Goal: Task Accomplishment & Management: Manage account settings

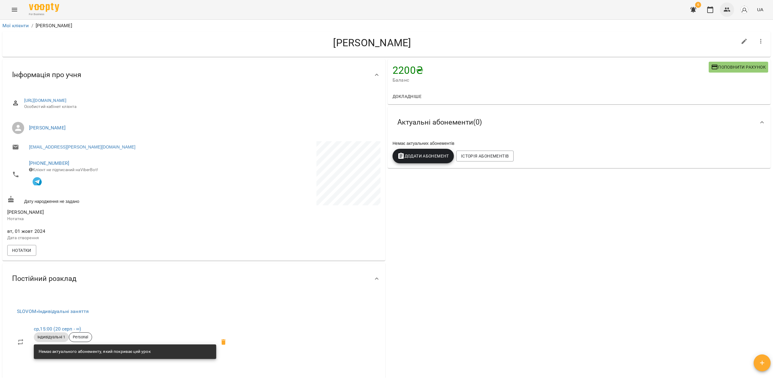
scroll to position [161, 0]
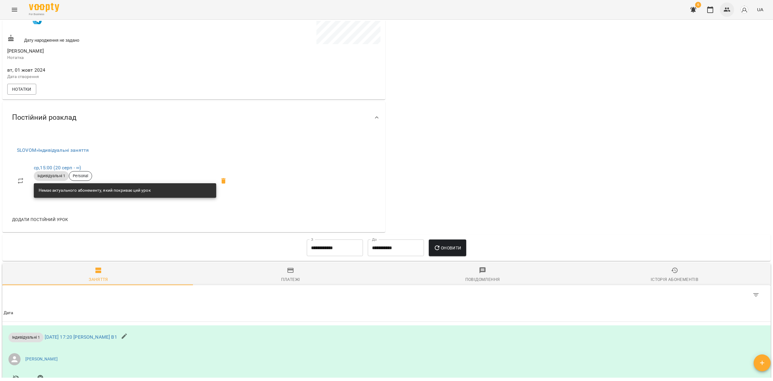
click at [723, 13] on button "button" at bounding box center [727, 9] width 15 height 15
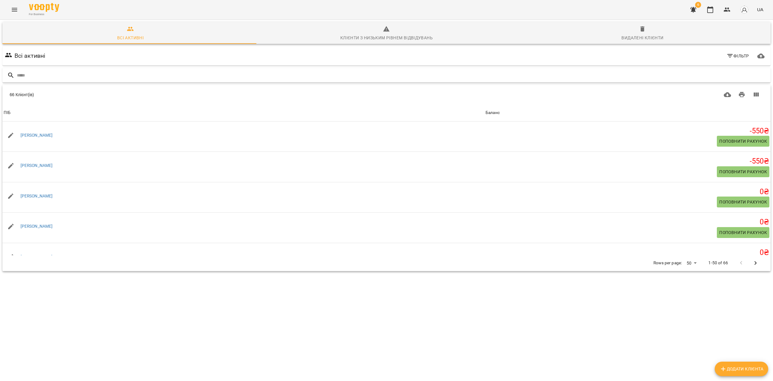
click at [58, 74] on input "text" at bounding box center [393, 75] width 752 height 10
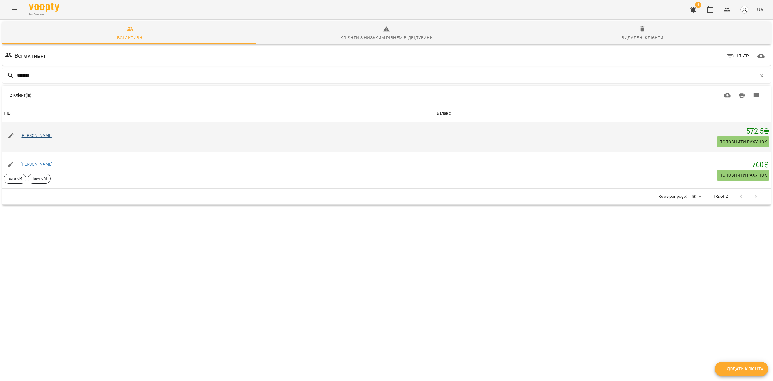
type input "*******"
click at [45, 134] on link "[PERSON_NAME]" at bounding box center [37, 135] width 32 height 5
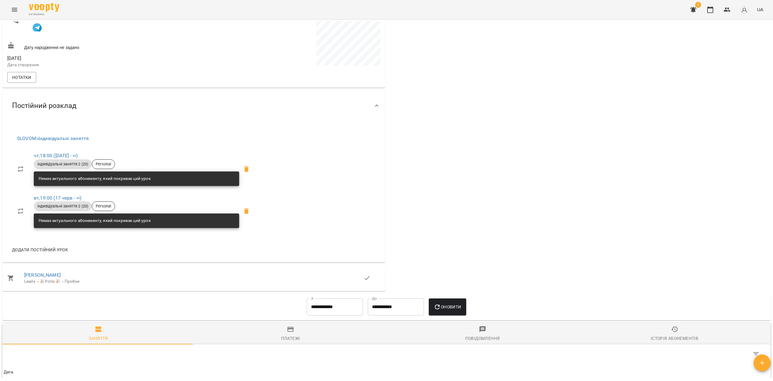
scroll to position [322, 0]
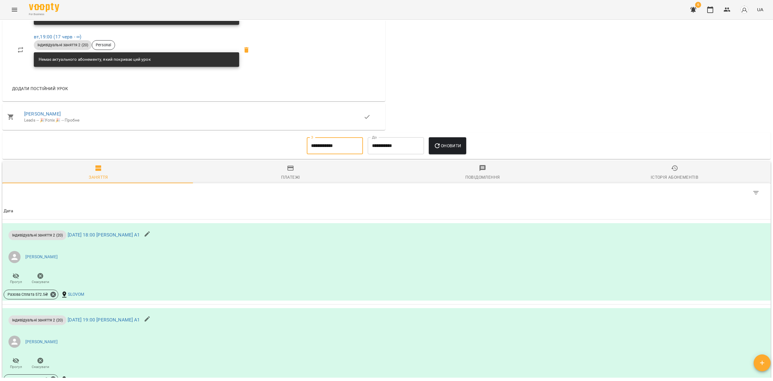
click at [317, 145] on input "**********" at bounding box center [335, 145] width 56 height 17
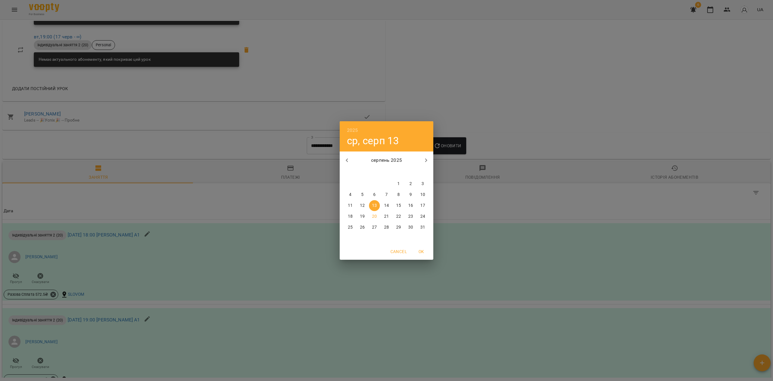
click at [344, 162] on icon "button" at bounding box center [347, 159] width 7 height 7
drag, startPoint x: 383, startPoint y: 182, endPoint x: 394, endPoint y: 175, distance: 13.2
click at [384, 182] on span "1" at bounding box center [386, 184] width 11 height 6
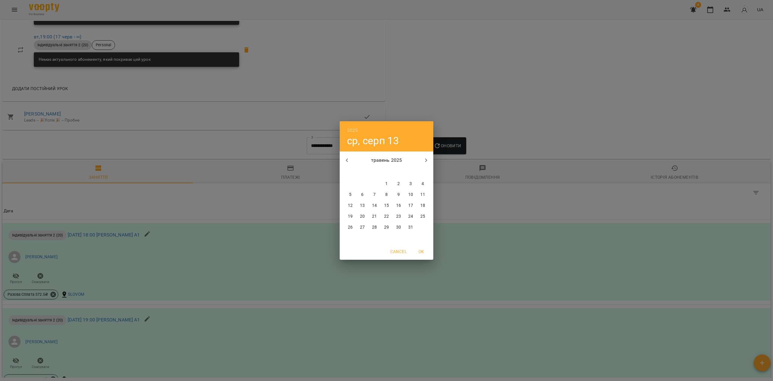
type input "**********"
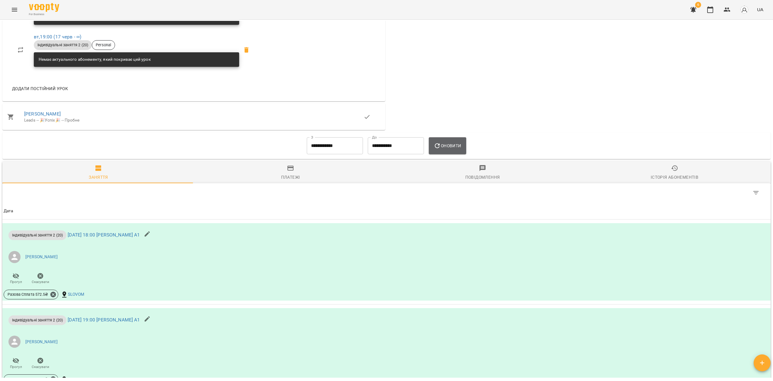
click at [443, 153] on button "Оновити" at bounding box center [447, 145] width 37 height 17
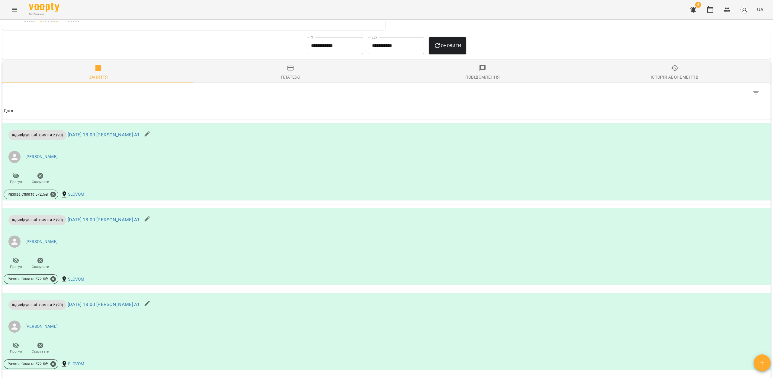
scroll to position [403, 0]
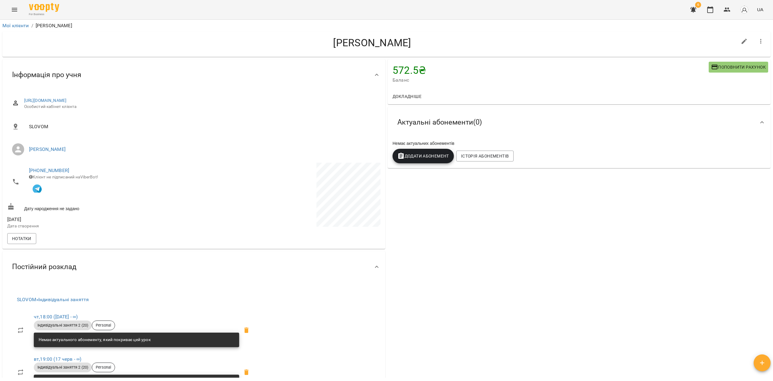
drag, startPoint x: 421, startPoint y: 32, endPoint x: 418, endPoint y: 37, distance: 5.4
click at [420, 36] on div "[PERSON_NAME]" at bounding box center [386, 44] width 769 height 25
drag, startPoint x: 416, startPoint y: 44, endPoint x: 334, endPoint y: 31, distance: 83.1
click at [334, 31] on div "[PERSON_NAME]" at bounding box center [386, 44] width 771 height 27
copy h4 "[PERSON_NAME]"
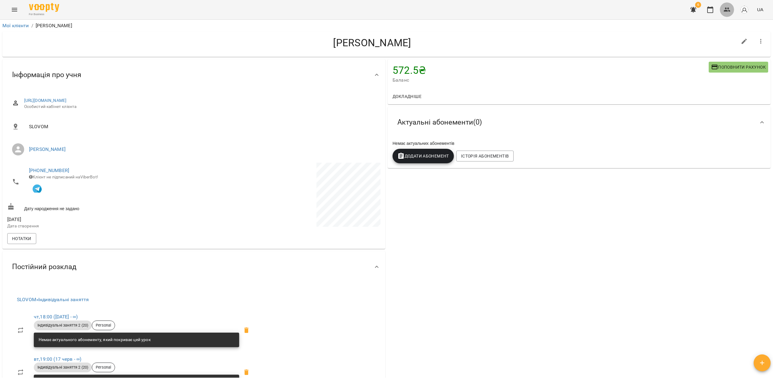
drag, startPoint x: 726, startPoint y: 11, endPoint x: 712, endPoint y: 14, distance: 13.9
click at [726, 11] on icon "button" at bounding box center [727, 10] width 7 height 4
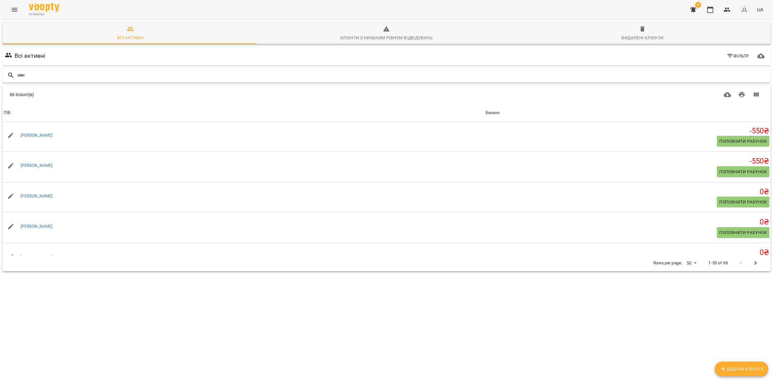
click at [76, 71] on input "text" at bounding box center [393, 75] width 752 height 10
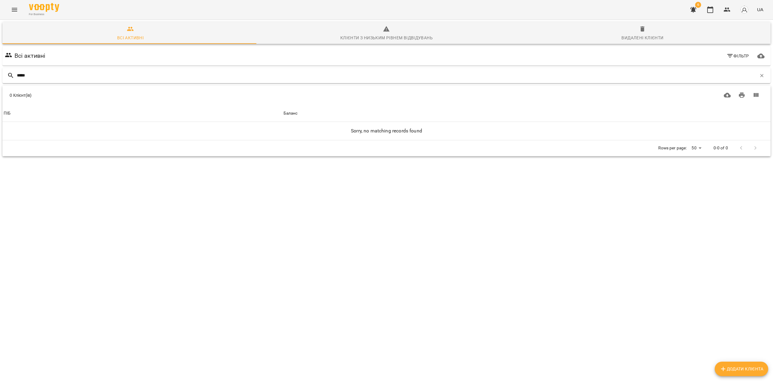
click at [76, 71] on input "*****" at bounding box center [387, 75] width 740 height 10
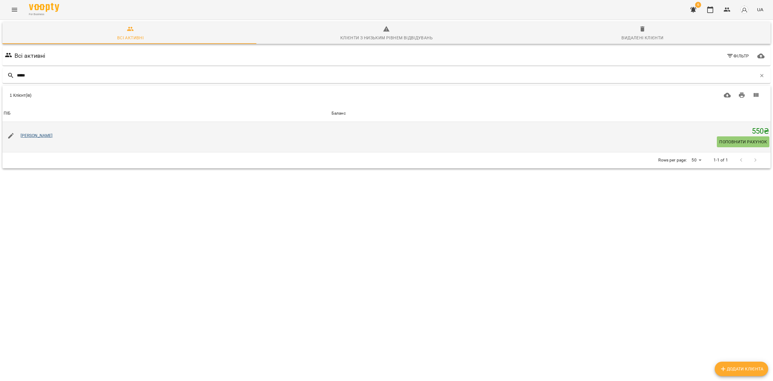
type input "*****"
click at [53, 135] on link "[PERSON_NAME]" at bounding box center [37, 135] width 32 height 5
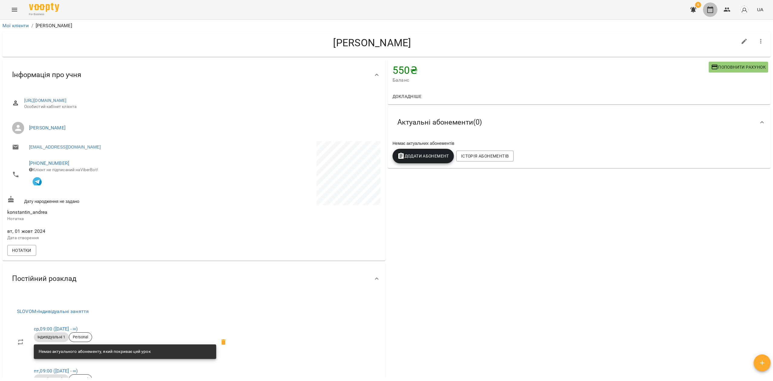
drag, startPoint x: 709, startPoint y: 8, endPoint x: 706, endPoint y: 26, distance: 18.4
click at [709, 8] on icon "button" at bounding box center [711, 9] width 6 height 7
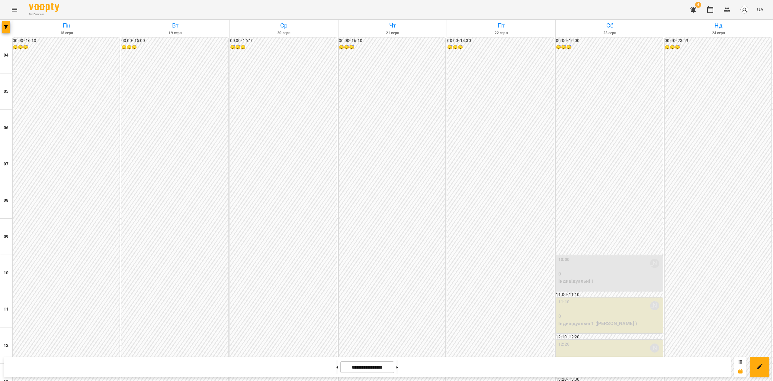
click at [0, 25] on div "[DATE] [DATE] [DATE] [DATE] [DATE] [DATE] Нд [DATE] 05 06 07 08 09 10 11 12 13 …" at bounding box center [386, 387] width 773 height 734
click at [8, 25] on span "button" at bounding box center [6, 27] width 8 height 4
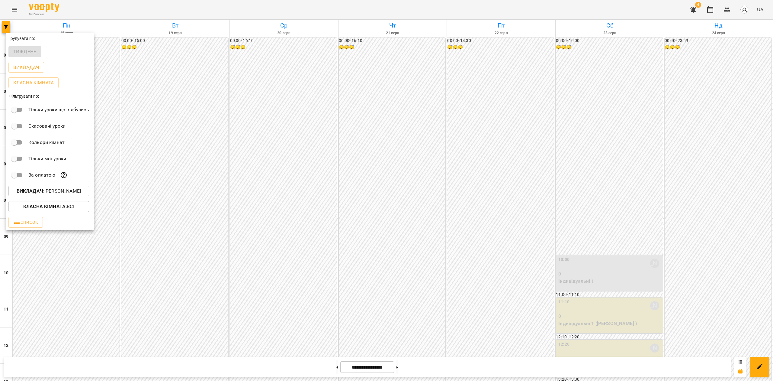
click at [55, 192] on p "Викладач : [PERSON_NAME]" at bounding box center [49, 190] width 64 height 7
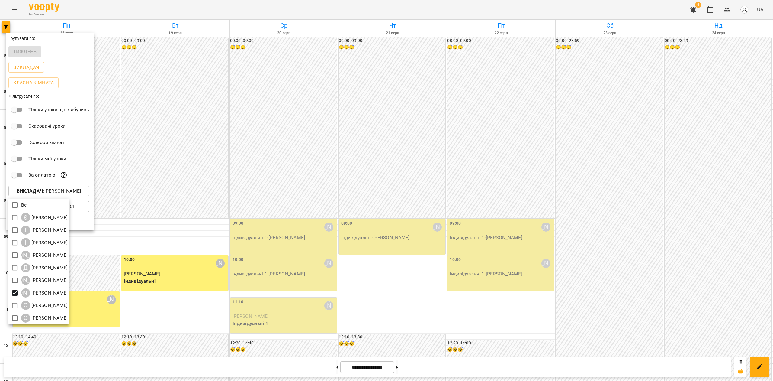
click at [341, 193] on div at bounding box center [386, 190] width 773 height 381
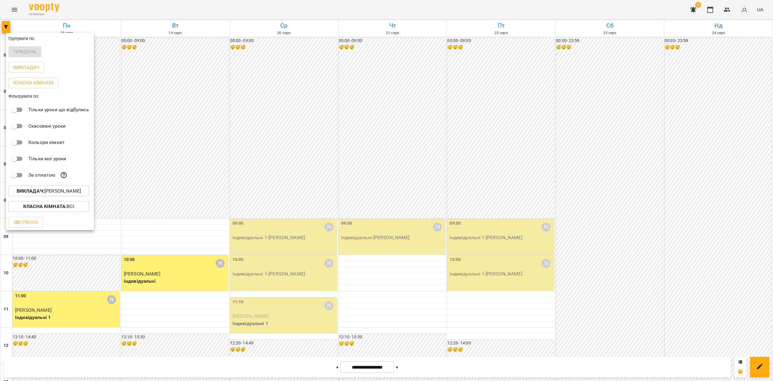
click at [259, 165] on div at bounding box center [386, 190] width 773 height 381
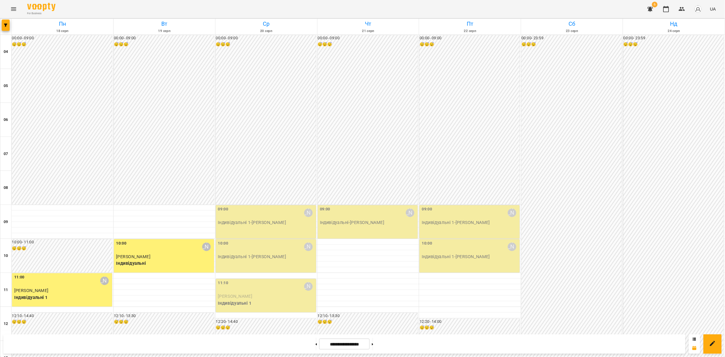
scroll to position [161, 0]
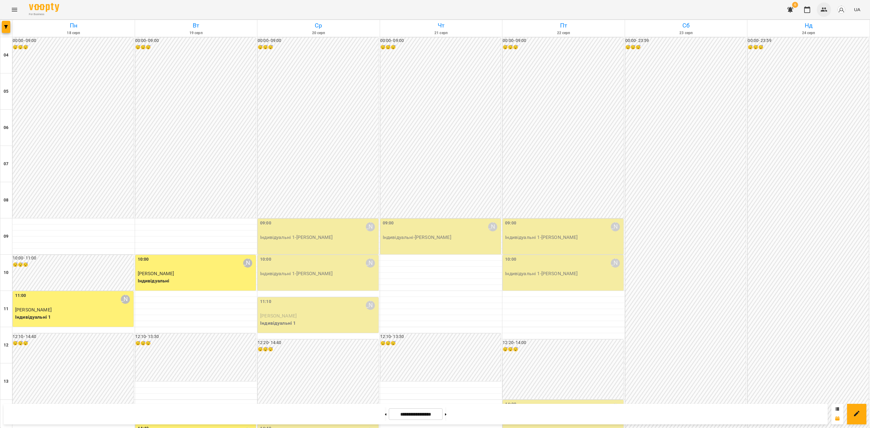
click at [773, 12] on icon "button" at bounding box center [824, 9] width 7 height 7
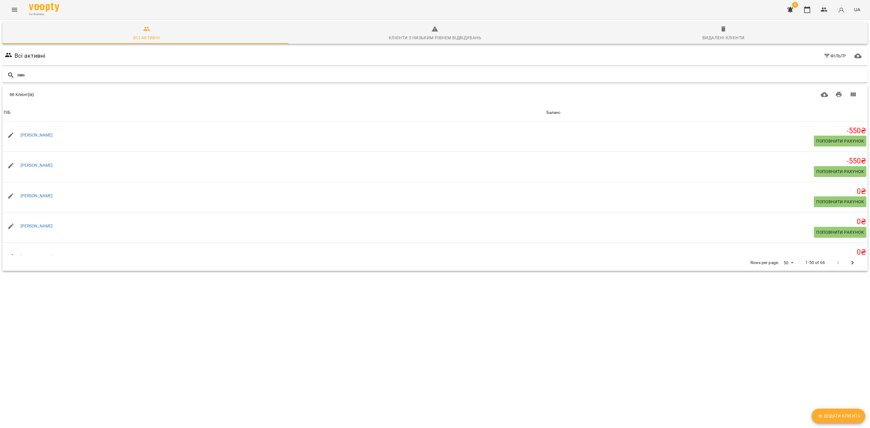
click at [113, 74] on input "text" at bounding box center [441, 75] width 848 height 10
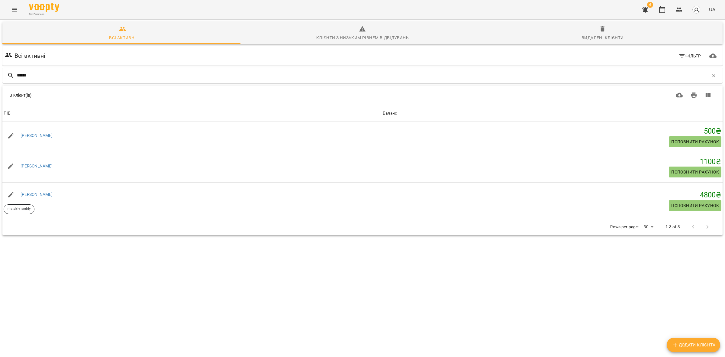
type input "******"
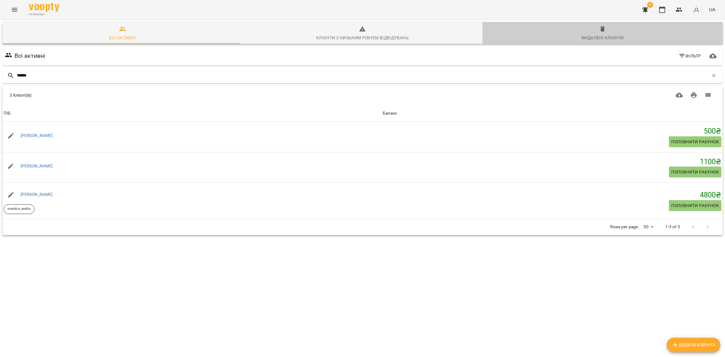
click at [601, 38] on div "Видалені клієнти" at bounding box center [603, 37] width 42 height 7
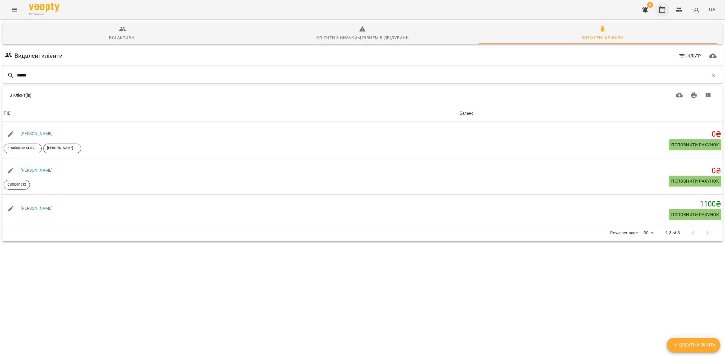
click at [662, 14] on button "button" at bounding box center [662, 9] width 15 height 15
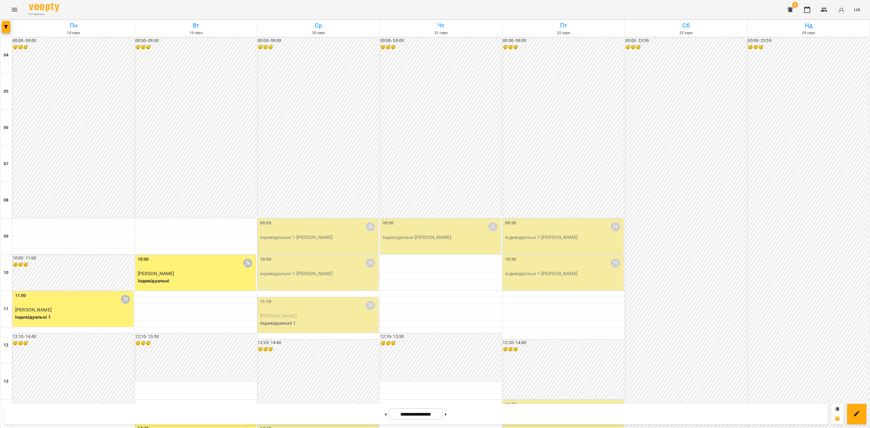
scroll to position [151, 0]
click at [447, 380] on button at bounding box center [446, 414] width 2 height 13
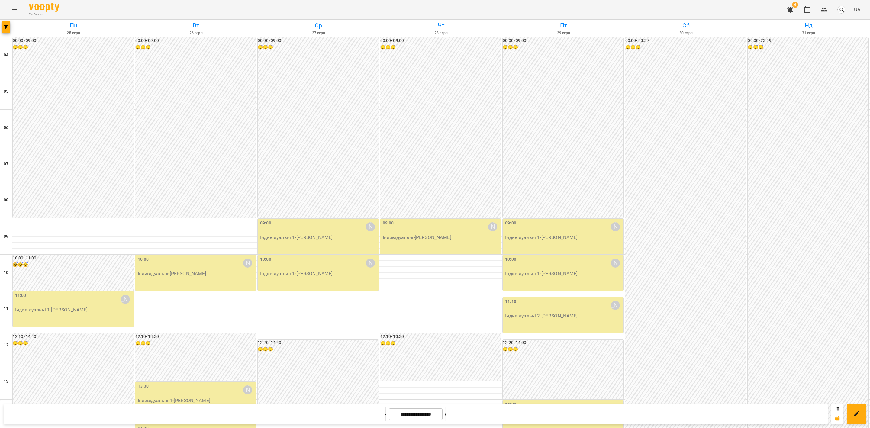
click at [385, 380] on button at bounding box center [386, 414] width 2 height 13
type input "**********"
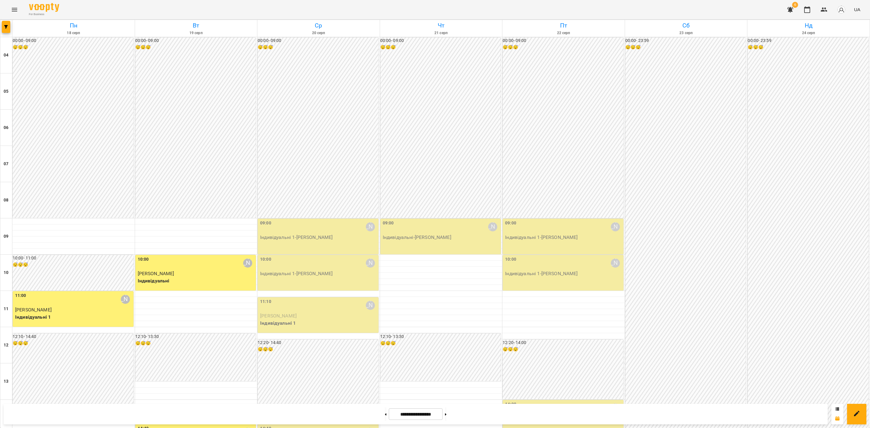
click at [19, 10] on button "Menu" at bounding box center [14, 9] width 15 height 15
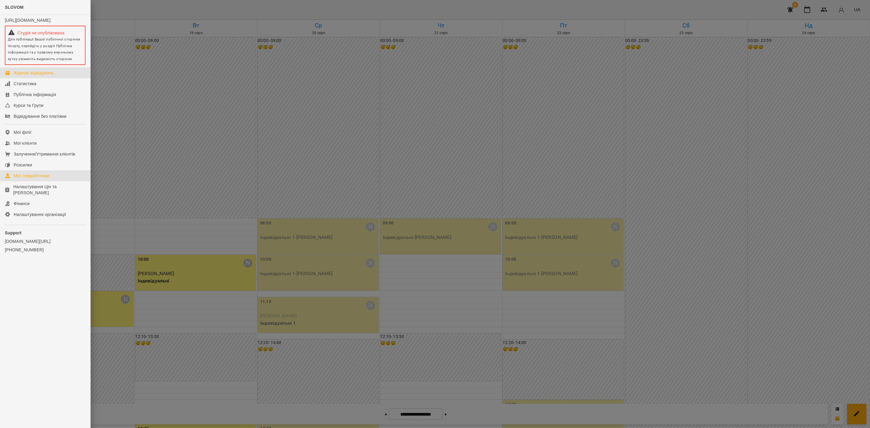
click at [44, 177] on link "Мої співробітники" at bounding box center [45, 175] width 90 height 11
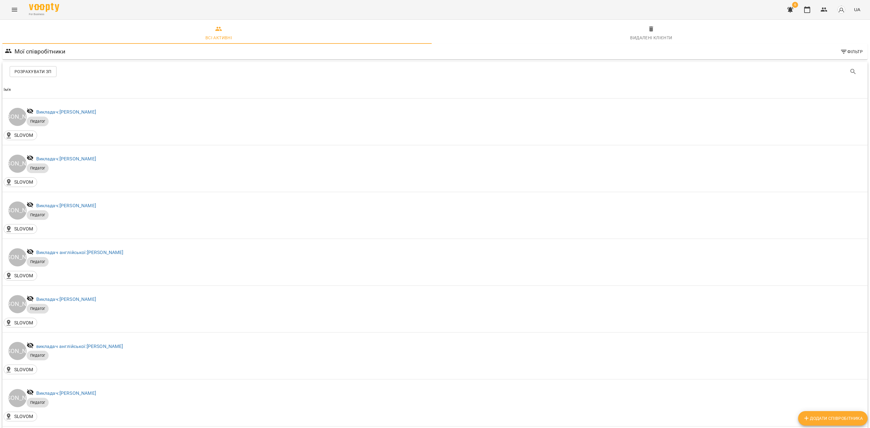
click at [37, 69] on span "Розрахувати ЗП" at bounding box center [33, 71] width 37 height 7
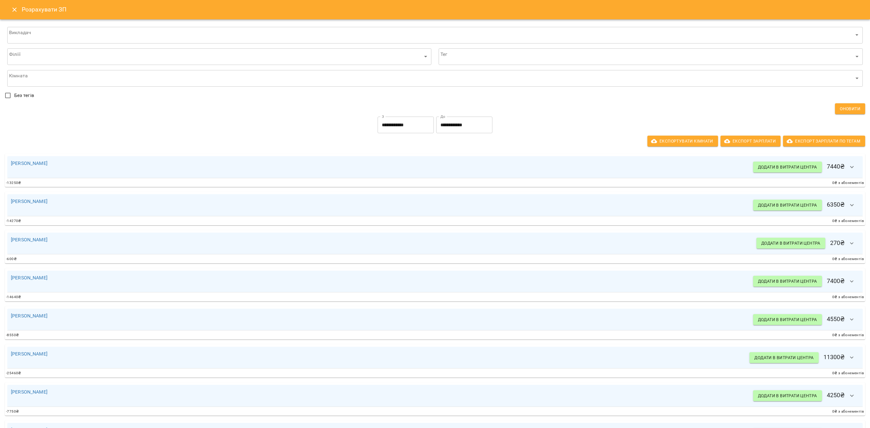
click at [13, 9] on icon "Close" at bounding box center [14, 9] width 7 height 7
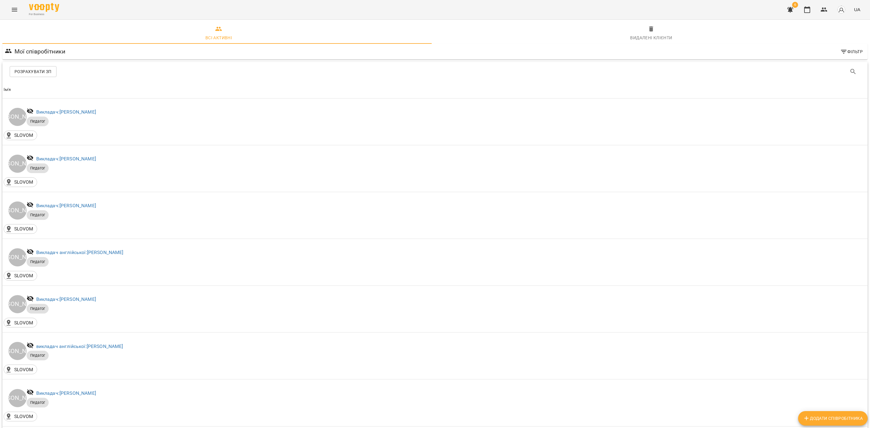
click at [11, 10] on icon "Menu" at bounding box center [14, 9] width 7 height 7
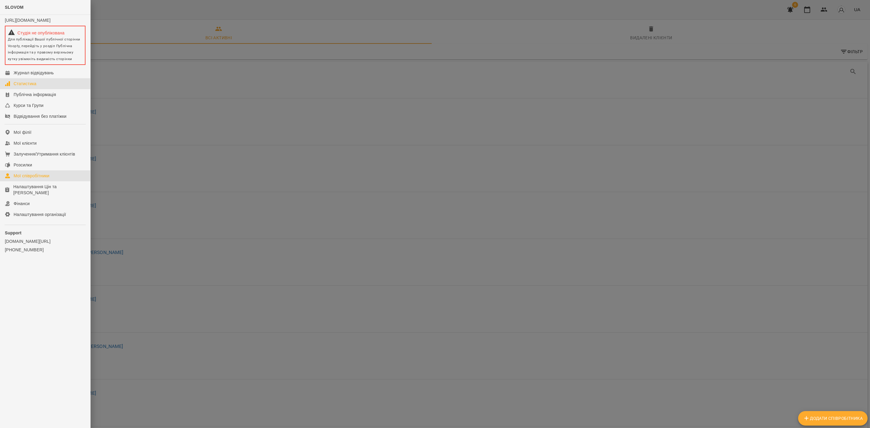
click at [41, 89] on link "Статистика" at bounding box center [45, 83] width 90 height 11
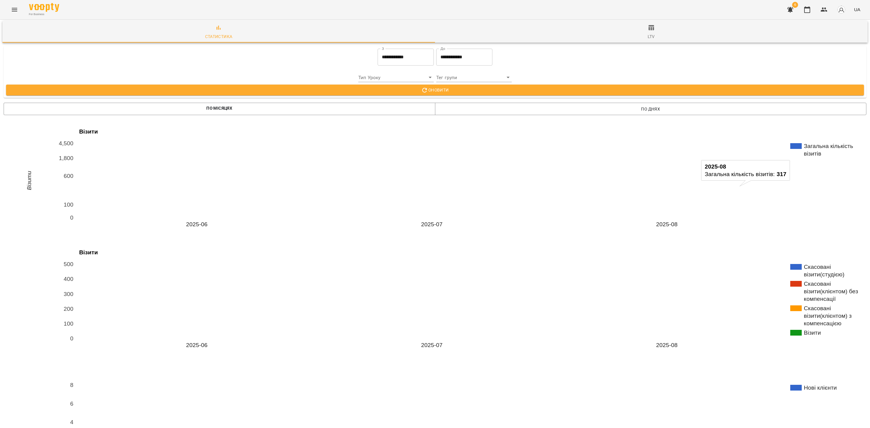
scroll to position [91, 0]
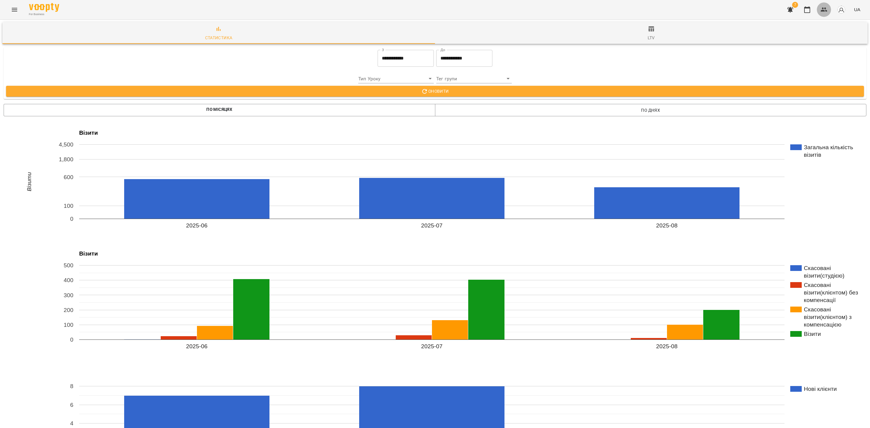
click at [824, 12] on icon "button" at bounding box center [824, 9] width 7 height 7
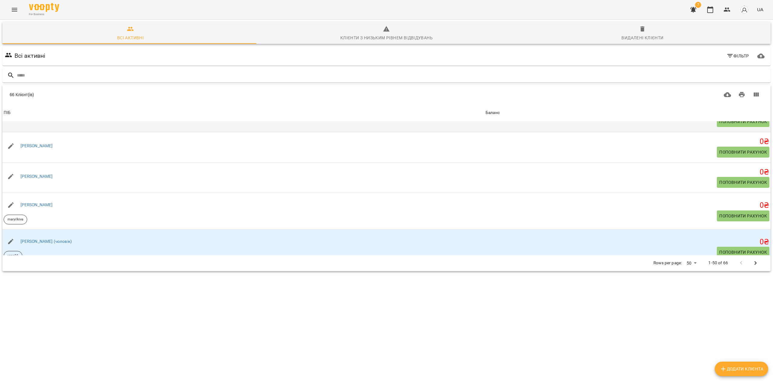
scroll to position [40, 0]
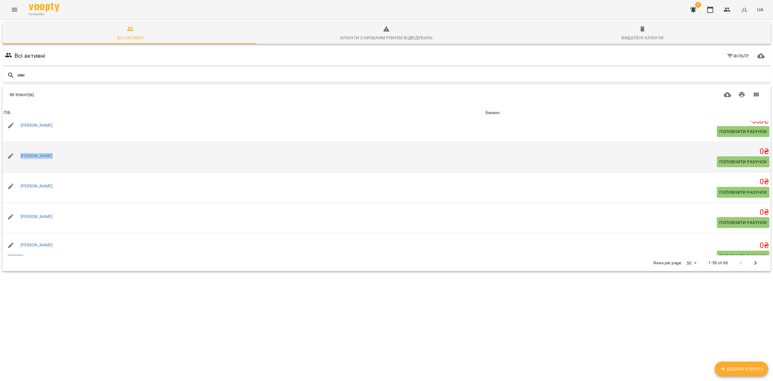
drag, startPoint x: 58, startPoint y: 154, endPoint x: 19, endPoint y: 149, distance: 39.9
click at [19, 149] on div "[PERSON_NAME]" at bounding box center [243, 155] width 482 height 17
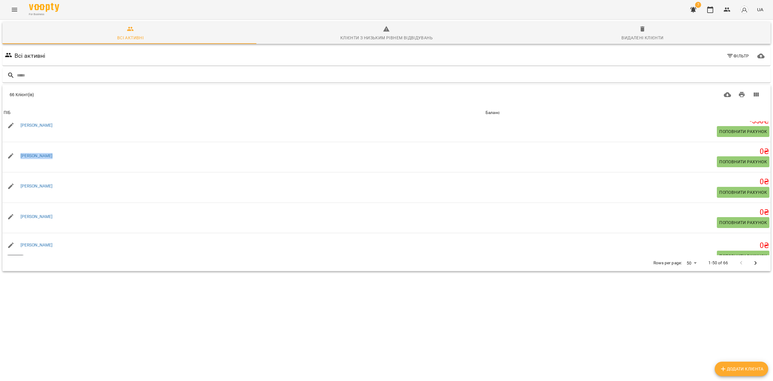
copy link "[PERSON_NAME]"
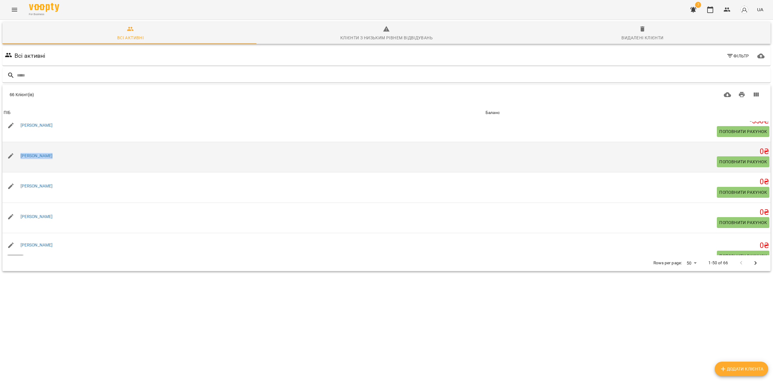
click at [38, 152] on div "[PERSON_NAME]" at bounding box center [36, 156] width 35 height 8
click at [39, 155] on link "[PERSON_NAME]" at bounding box center [37, 155] width 32 height 5
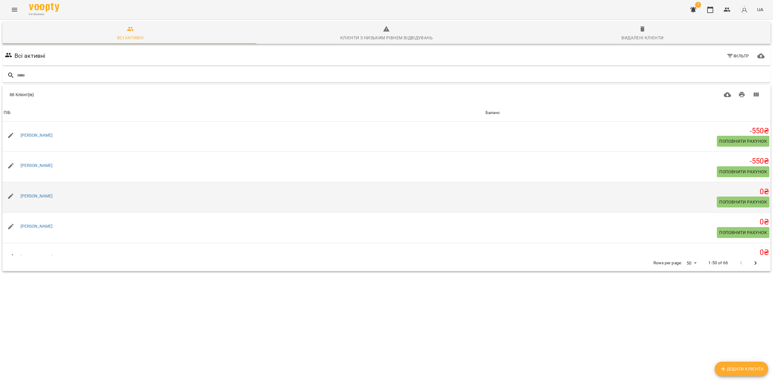
click at [34, 199] on div "[PERSON_NAME]" at bounding box center [36, 196] width 35 height 8
click at [41, 195] on link "[PERSON_NAME]" at bounding box center [37, 195] width 32 height 5
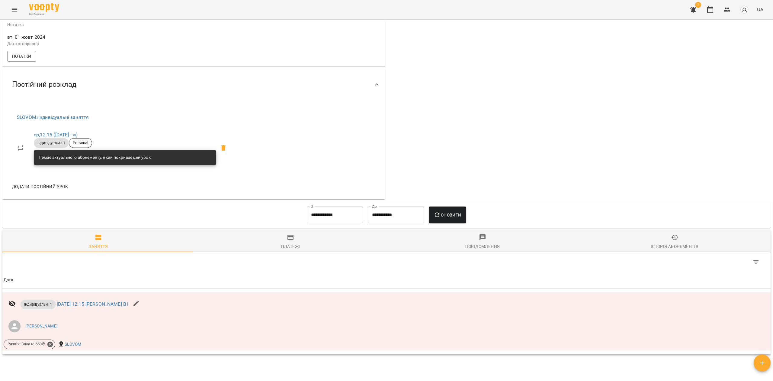
scroll to position [201, 0]
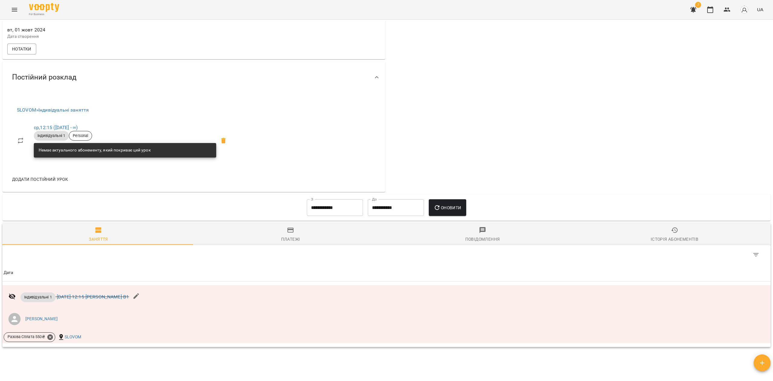
click at [331, 208] on input "**********" at bounding box center [335, 207] width 56 height 17
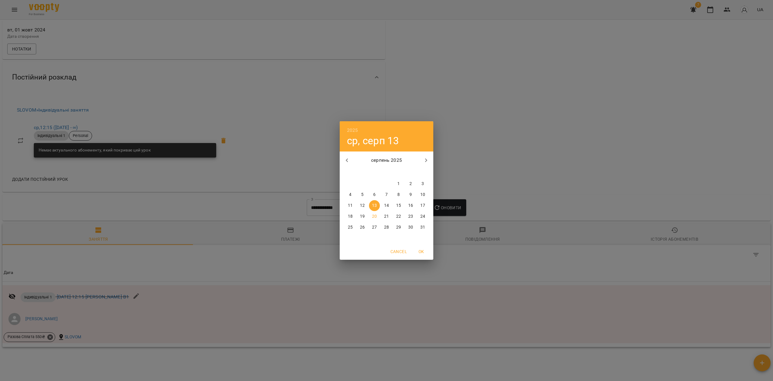
click at [345, 164] on button "button" at bounding box center [347, 160] width 15 height 15
click at [363, 181] on p "1" at bounding box center [362, 184] width 2 height 6
type input "**********"
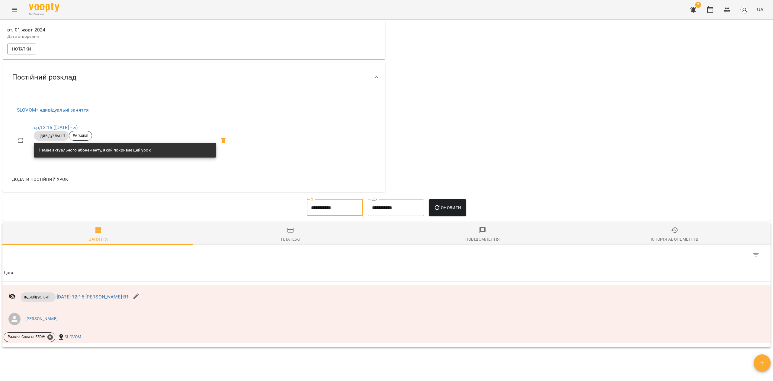
click at [456, 210] on span "Оновити" at bounding box center [447, 207] width 27 height 7
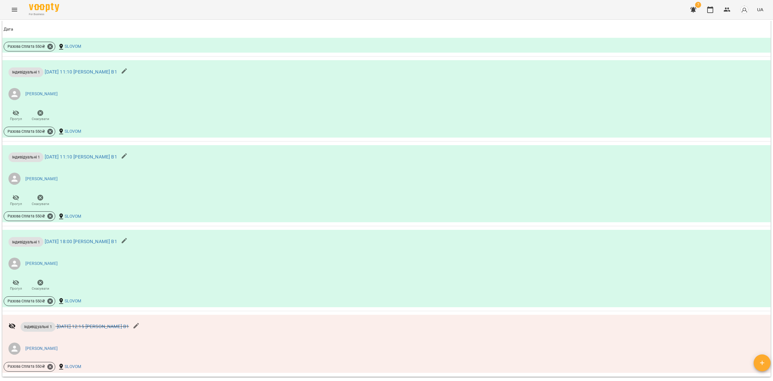
scroll to position [841, 0]
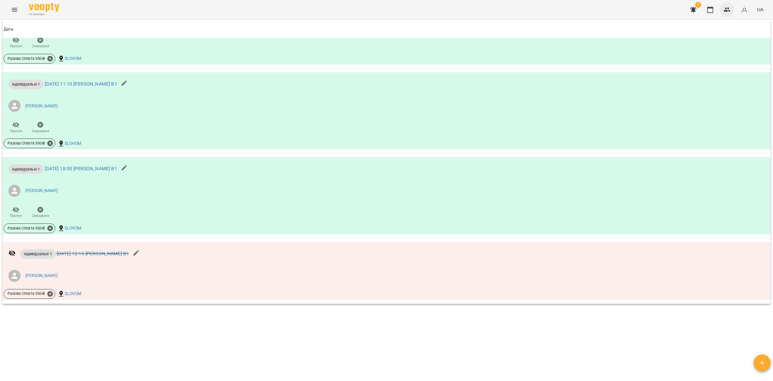
click at [731, 7] on icon "button" at bounding box center [727, 9] width 7 height 7
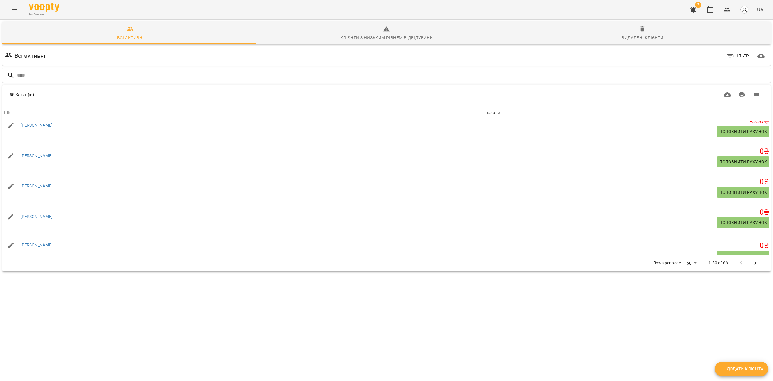
scroll to position [80, 0]
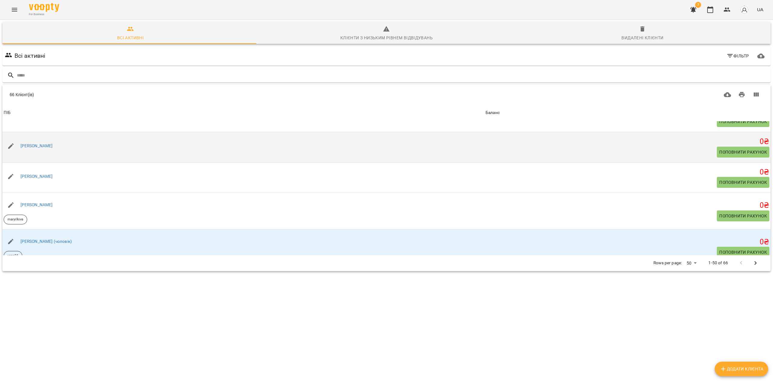
drag, startPoint x: 65, startPoint y: 144, endPoint x: 19, endPoint y: 132, distance: 47.5
click at [19, 132] on td "[PERSON_NAME]" at bounding box center [243, 147] width 482 height 31
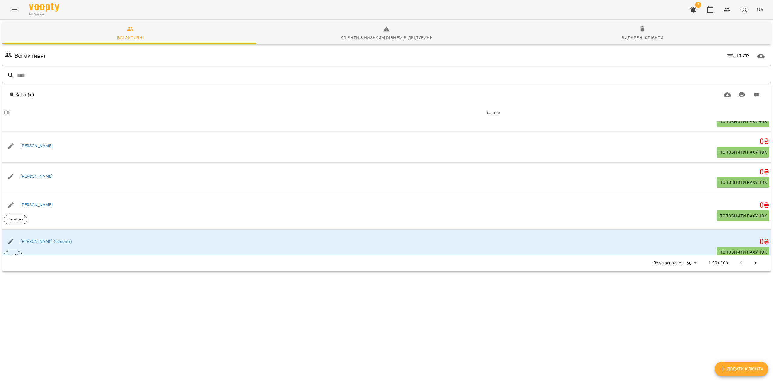
copy link "[PERSON_NAME]"
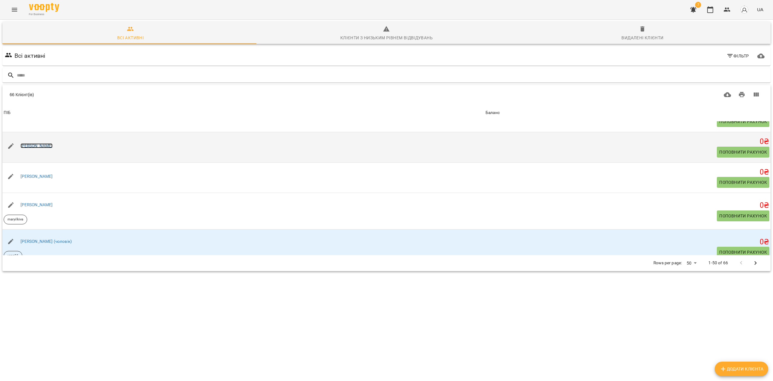
click at [38, 146] on link "[PERSON_NAME]" at bounding box center [37, 145] width 32 height 5
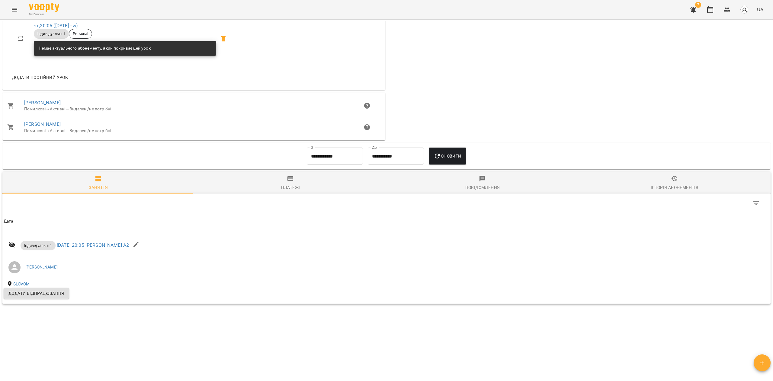
scroll to position [306, 0]
click at [326, 155] on input "**********" at bounding box center [335, 155] width 56 height 17
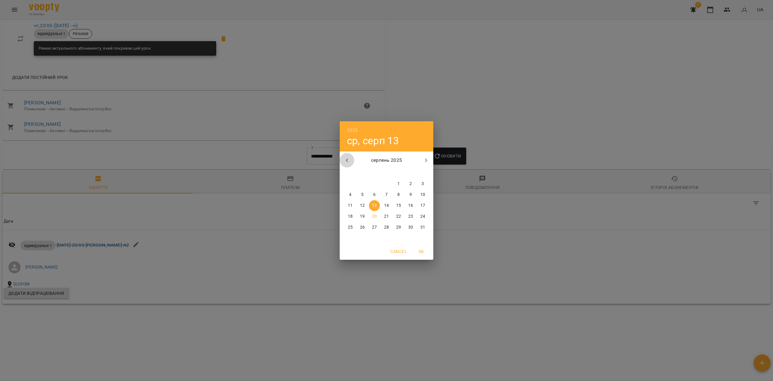
click at [345, 159] on icon "button" at bounding box center [347, 159] width 7 height 7
click at [360, 183] on span "1" at bounding box center [362, 184] width 11 height 6
type input "**********"
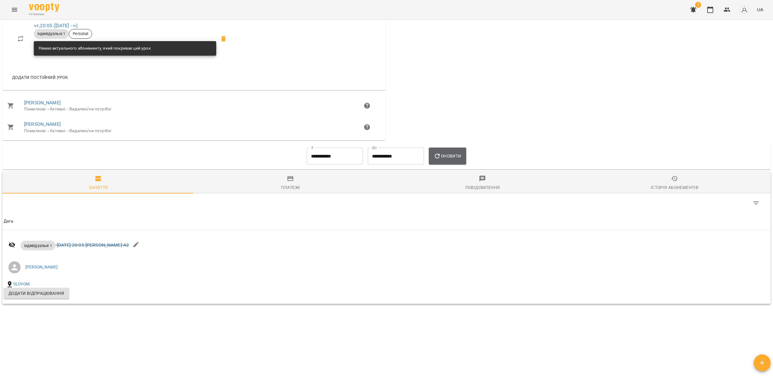
click at [457, 152] on button "Оновити" at bounding box center [447, 155] width 37 height 17
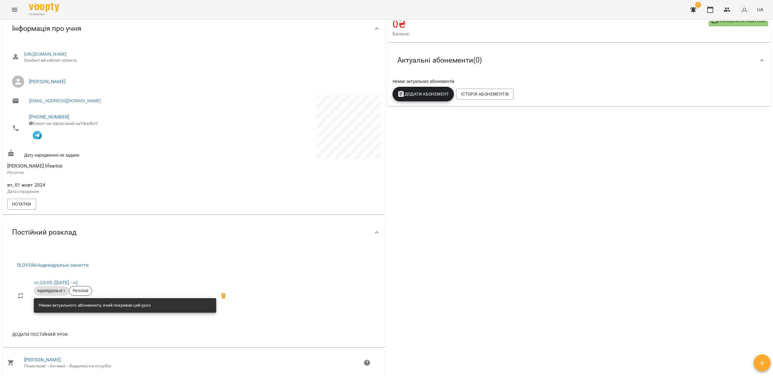
scroll to position [60, 0]
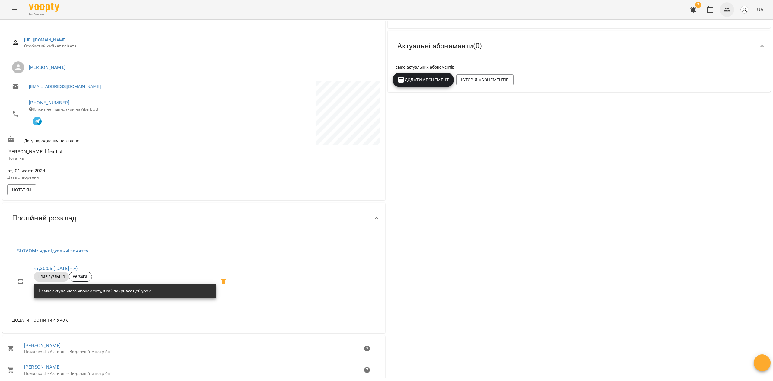
click at [726, 9] on icon "button" at bounding box center [727, 9] width 7 height 7
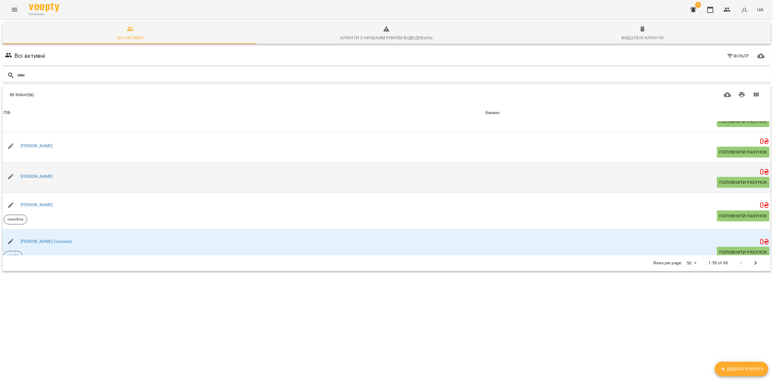
scroll to position [121, 0]
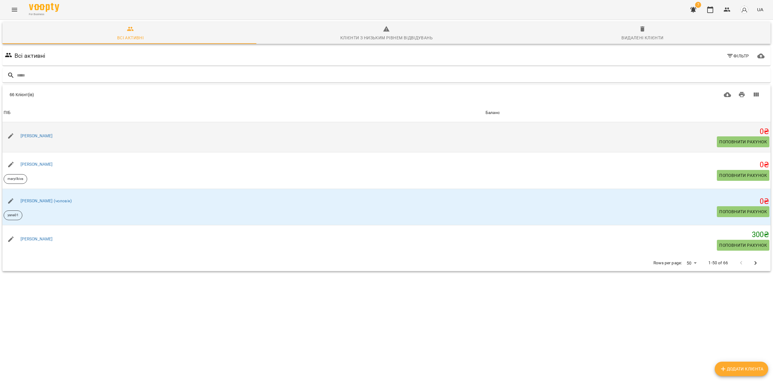
drag, startPoint x: 63, startPoint y: 132, endPoint x: 18, endPoint y: 124, distance: 46.1
click at [18, 124] on td "[PERSON_NAME]" at bounding box center [243, 137] width 482 height 31
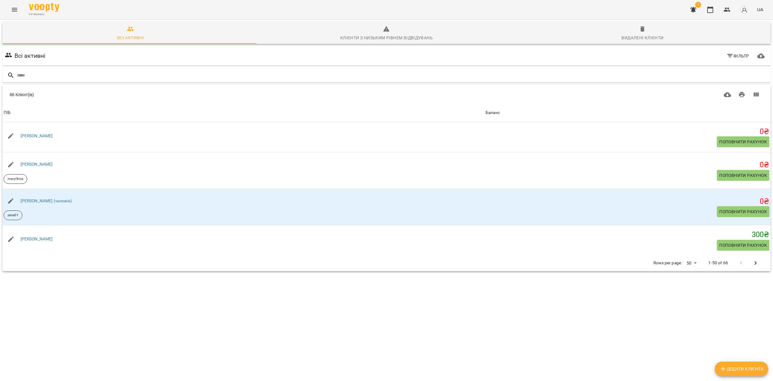
copy link "[PERSON_NAME]"
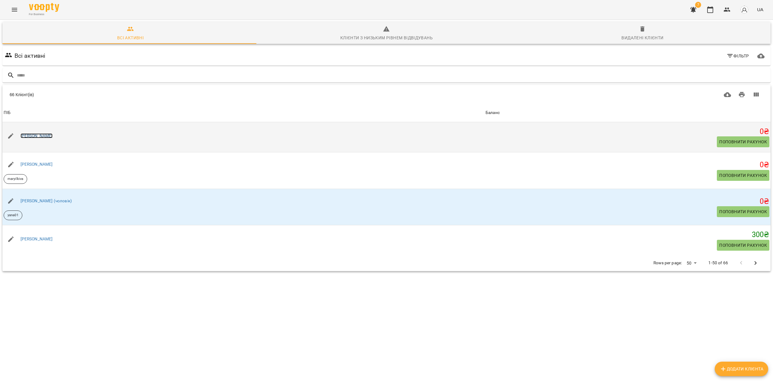
click at [45, 137] on link "[PERSON_NAME]" at bounding box center [37, 135] width 32 height 5
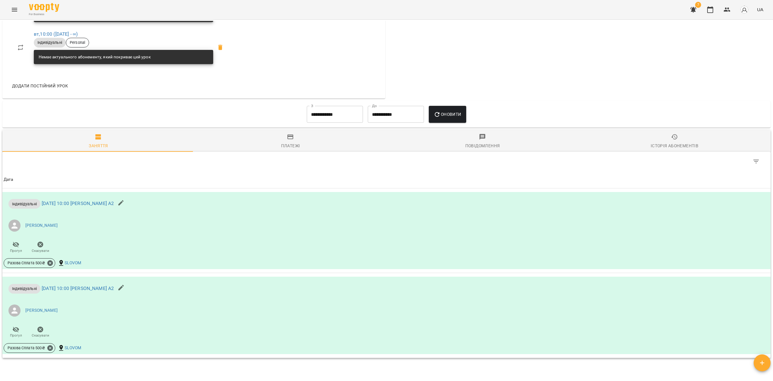
scroll to position [379, 0]
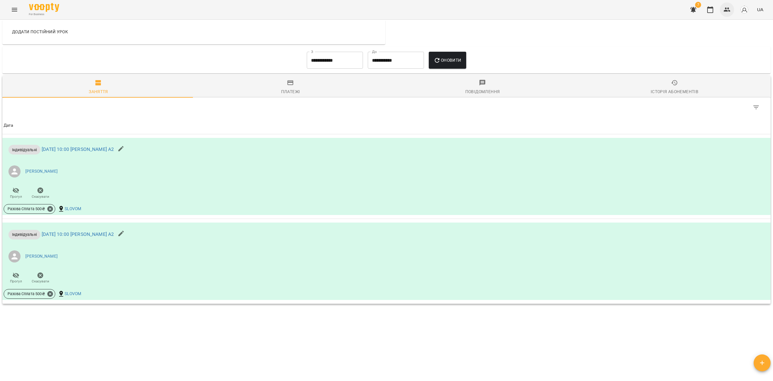
click at [723, 6] on button "button" at bounding box center [727, 9] width 15 height 15
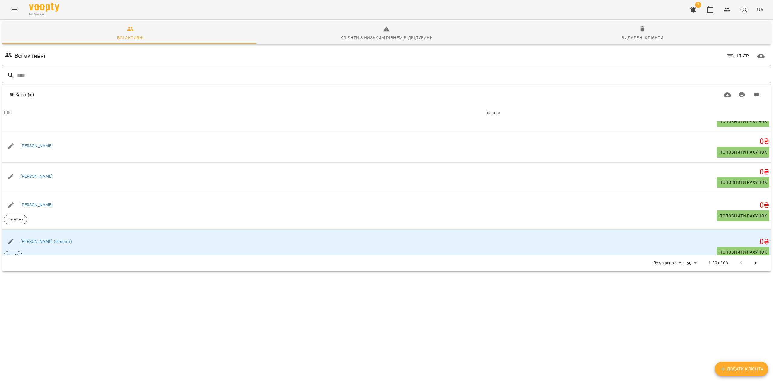
scroll to position [121, 0]
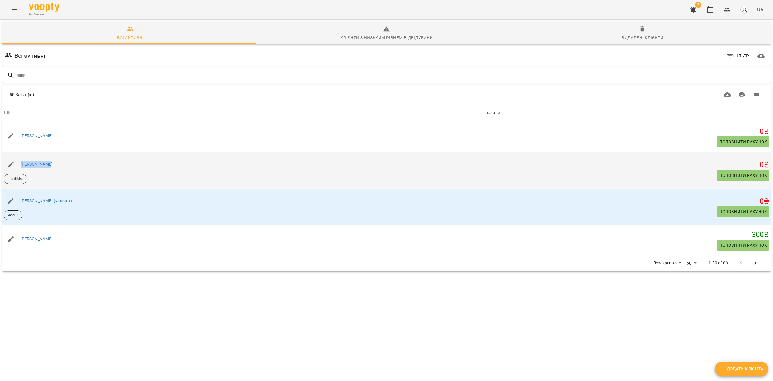
drag, startPoint x: 56, startPoint y: 164, endPoint x: 21, endPoint y: 156, distance: 35.6
click at [21, 156] on div "[PERSON_NAME]" at bounding box center [243, 164] width 482 height 17
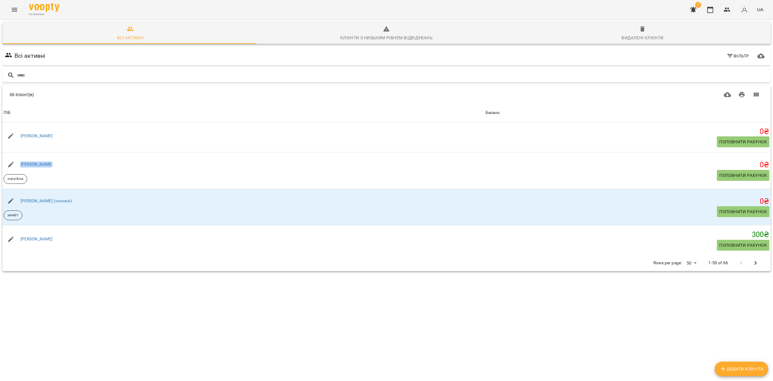
copy link "[PERSON_NAME]"
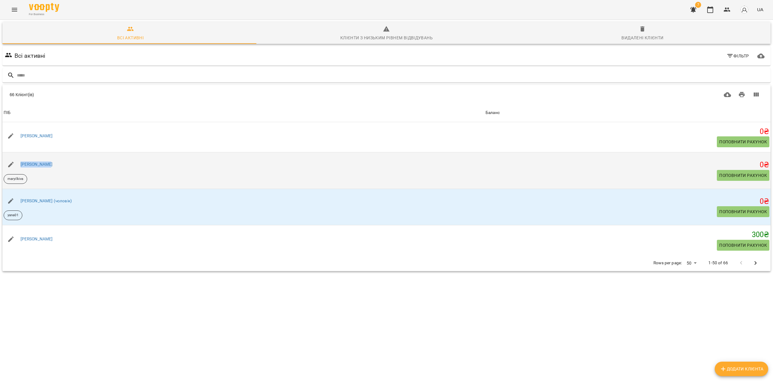
click at [40, 161] on div "[PERSON_NAME]" at bounding box center [36, 164] width 35 height 8
click at [39, 162] on link "[PERSON_NAME]" at bounding box center [37, 164] width 32 height 5
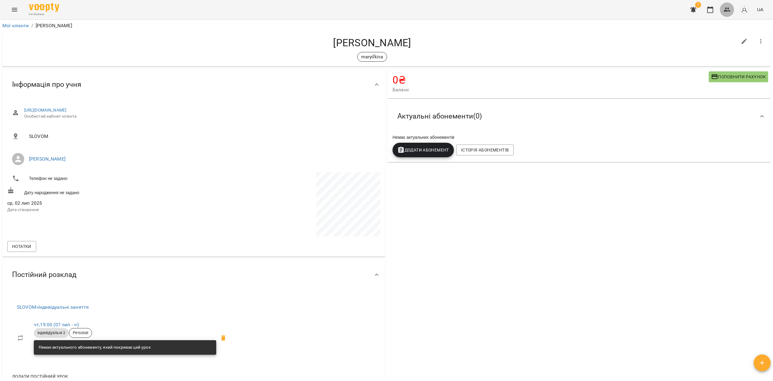
click at [723, 11] on button "button" at bounding box center [727, 9] width 15 height 15
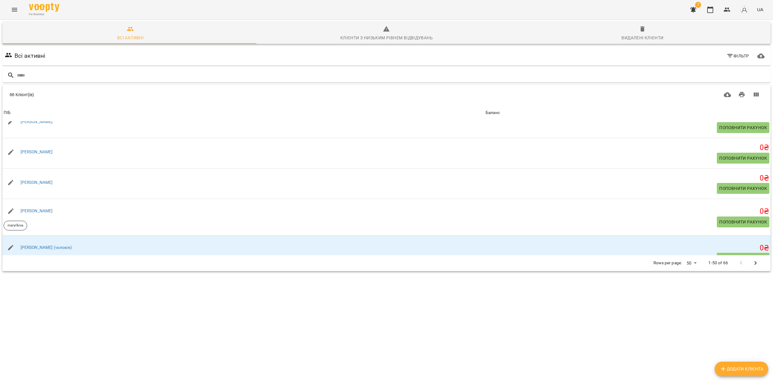
scroll to position [80, 0]
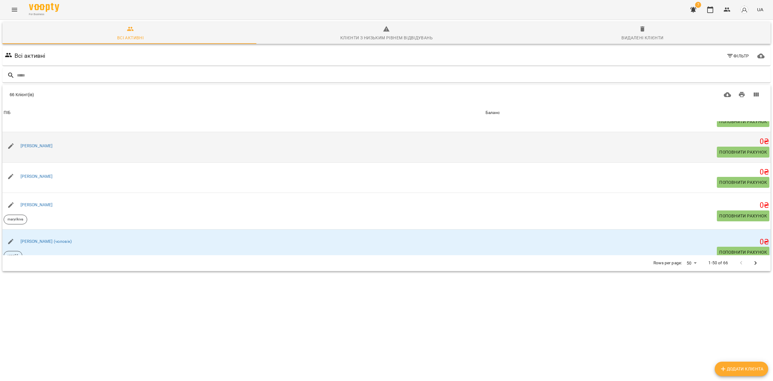
drag, startPoint x: 60, startPoint y: 144, endPoint x: 27, endPoint y: 141, distance: 32.5
click at [27, 141] on div "[PERSON_NAME]" at bounding box center [243, 145] width 482 height 17
click at [43, 147] on link "[PERSON_NAME]" at bounding box center [37, 145] width 32 height 5
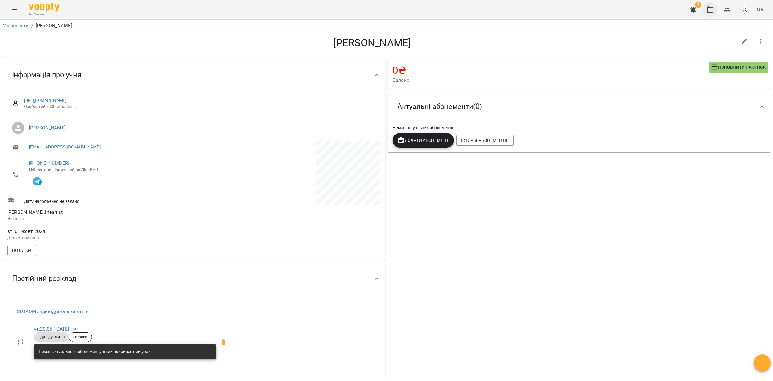
drag, startPoint x: 727, startPoint y: 11, endPoint x: 716, endPoint y: 15, distance: 11.8
click at [727, 11] on icon "button" at bounding box center [727, 10] width 7 height 4
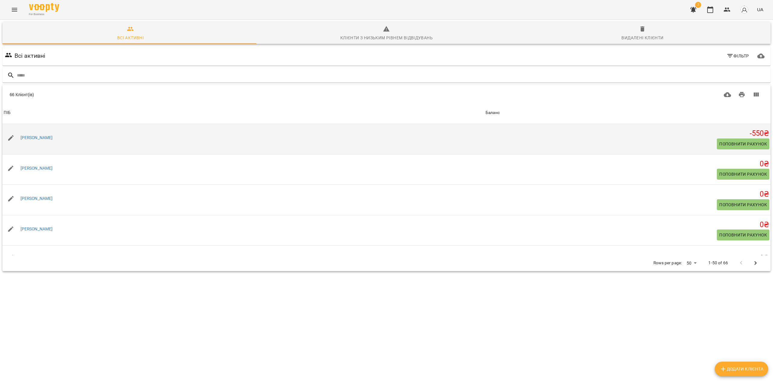
scroll to position [40, 0]
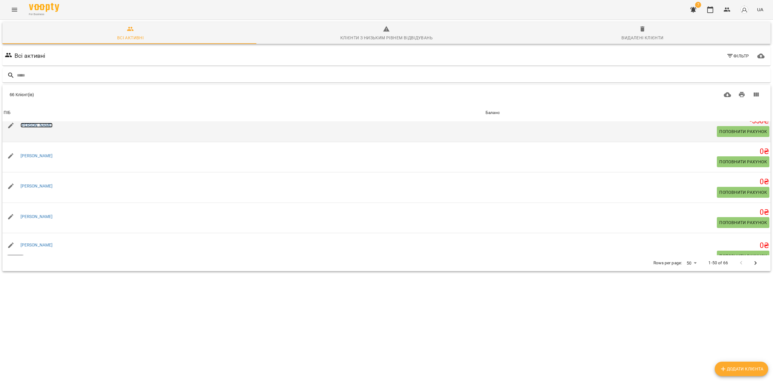
click at [48, 124] on link "[PERSON_NAME]" at bounding box center [37, 125] width 32 height 5
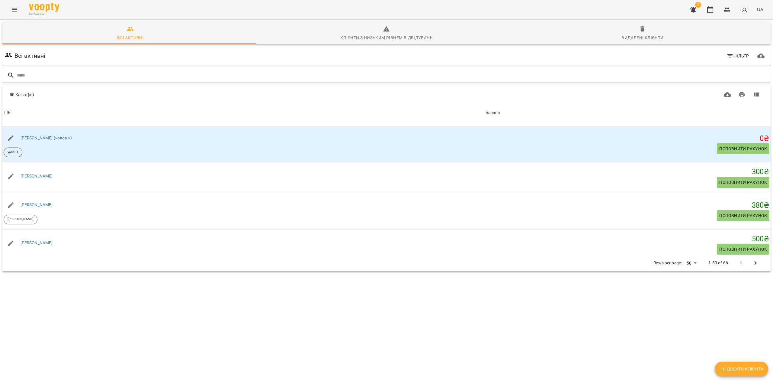
scroll to position [201, 0]
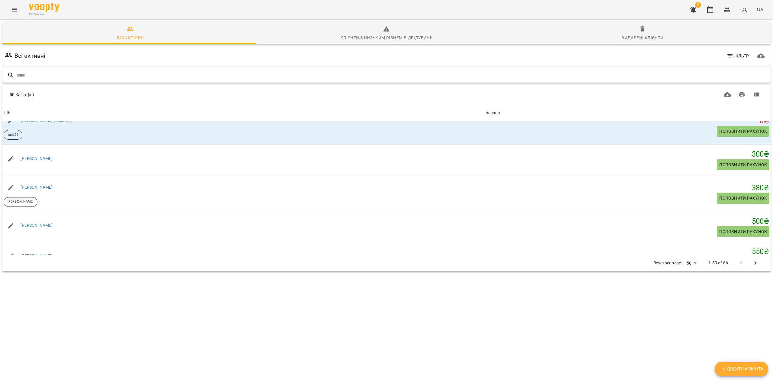
click at [123, 76] on input "text" at bounding box center [393, 75] width 752 height 10
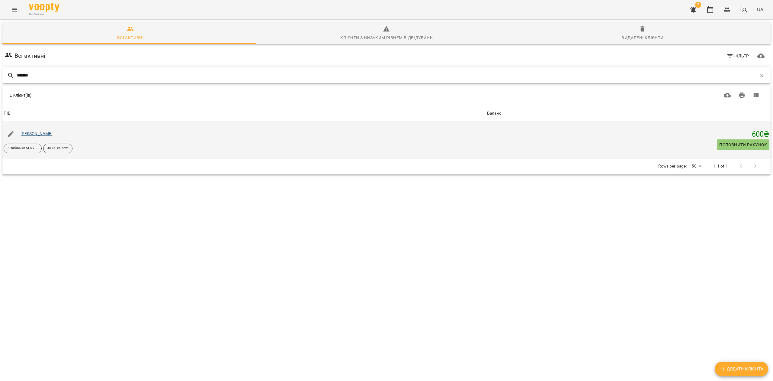
type input "*******"
click at [40, 133] on link "[PERSON_NAME]" at bounding box center [37, 133] width 32 height 5
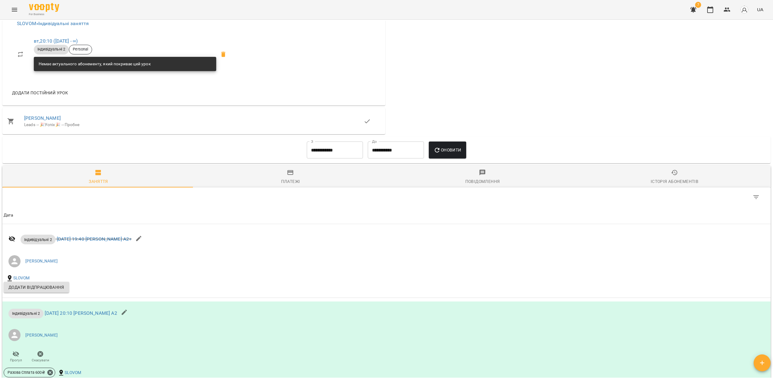
scroll to position [352, 0]
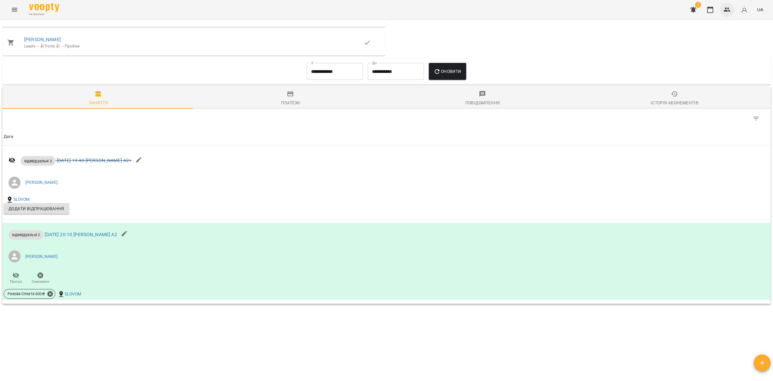
click at [732, 11] on button "button" at bounding box center [727, 9] width 15 height 15
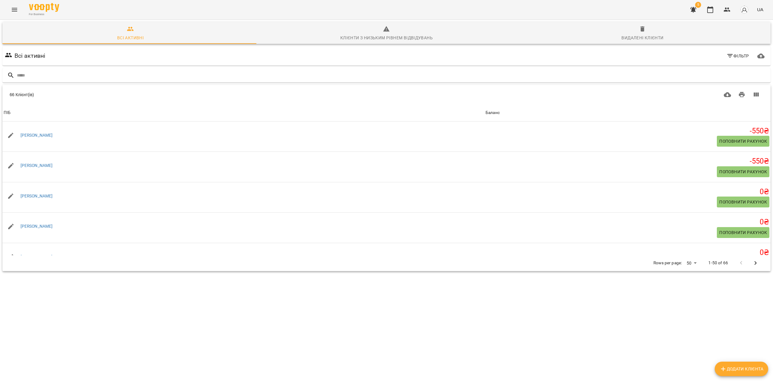
click at [69, 66] on div "Всі активні Фільтр" at bounding box center [386, 56] width 771 height 22
click at [74, 71] on input "text" at bounding box center [393, 75] width 752 height 10
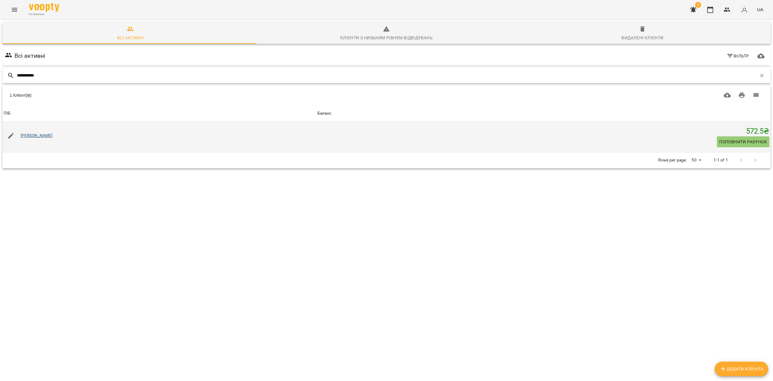
type input "**********"
click at [42, 133] on link "[PERSON_NAME]" at bounding box center [37, 135] width 32 height 5
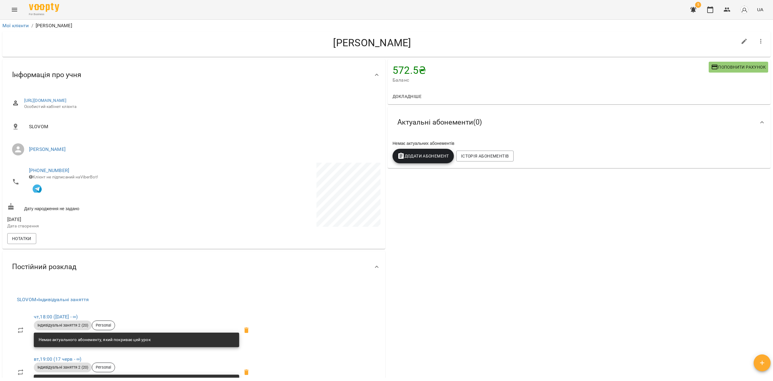
drag, startPoint x: 413, startPoint y: 39, endPoint x: 332, endPoint y: 50, distance: 81.6
click at [332, 50] on div "[PERSON_NAME]" at bounding box center [372, 44] width 730 height 15
copy h4 "[PERSON_NAME]"
click at [708, 10] on icon "button" at bounding box center [710, 9] width 7 height 7
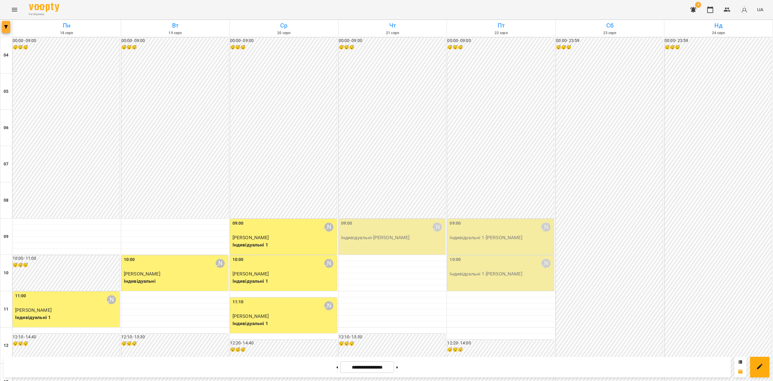
click at [6, 29] on button "button" at bounding box center [6, 27] width 8 height 12
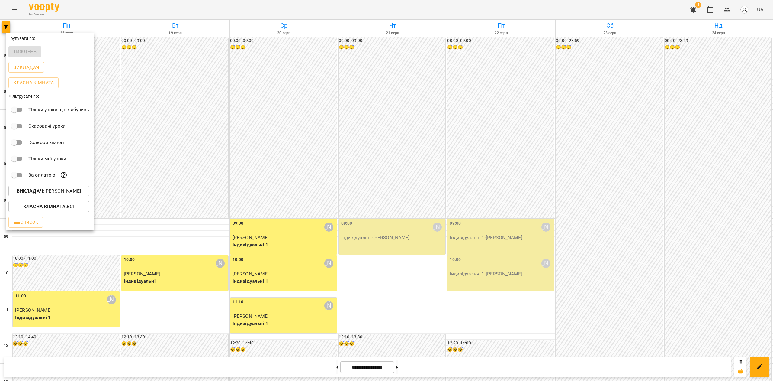
click at [51, 193] on p "Викладач : [PERSON_NAME]" at bounding box center [49, 190] width 64 height 7
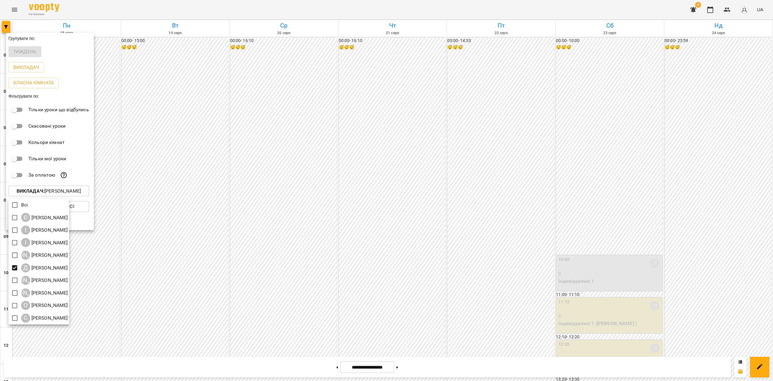
click at [277, 172] on div at bounding box center [386, 190] width 773 height 381
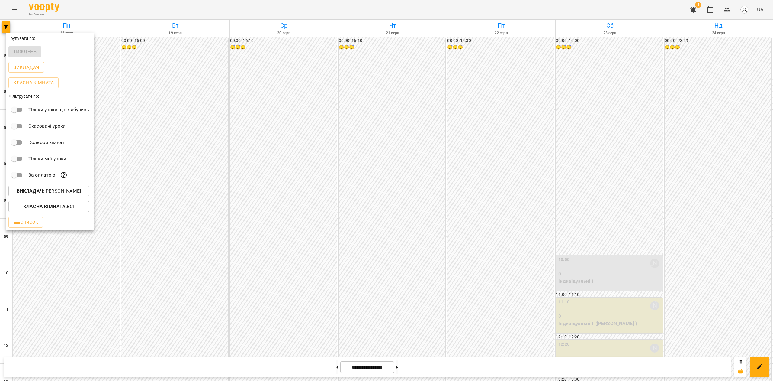
click at [255, 190] on div at bounding box center [386, 190] width 773 height 381
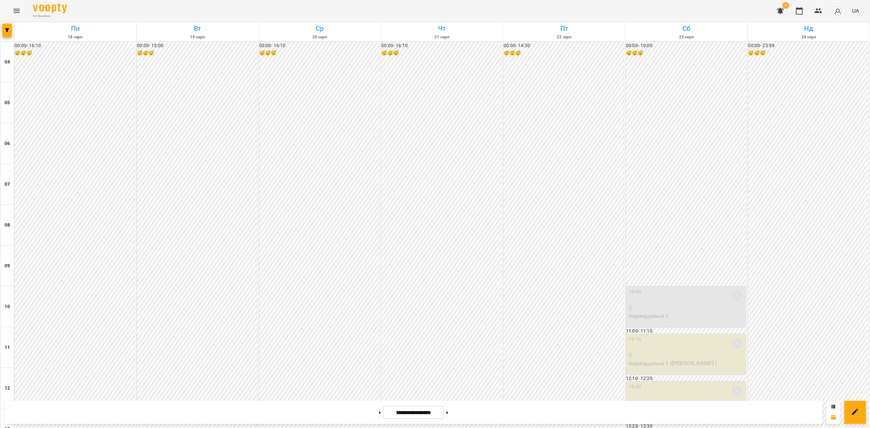
scroll to position [332, 0]
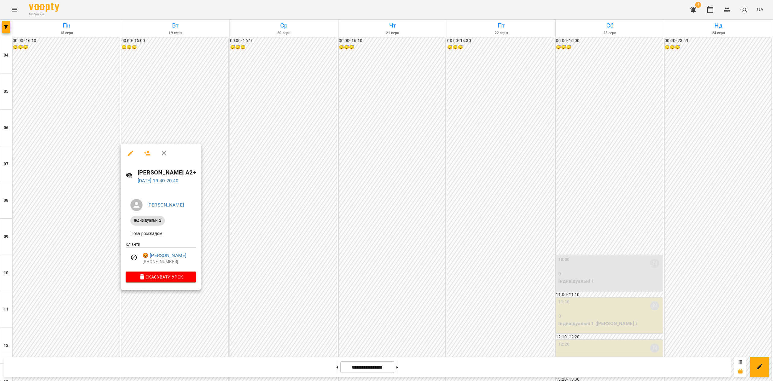
click at [377, 324] on div at bounding box center [386, 190] width 773 height 381
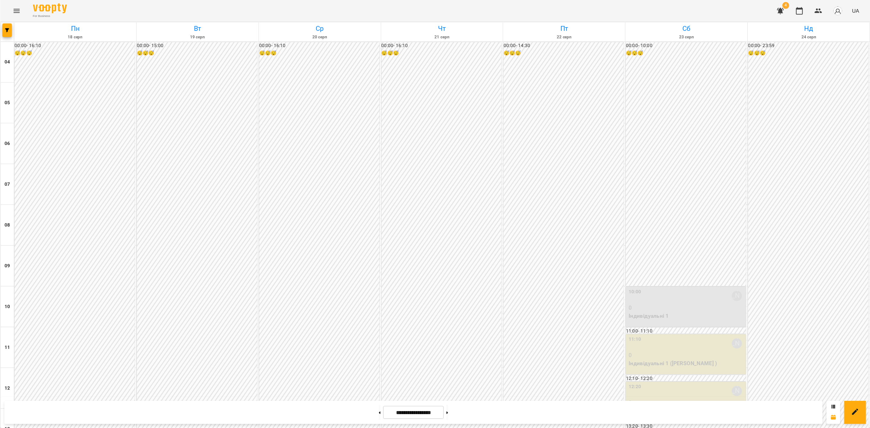
scroll to position [325, 0]
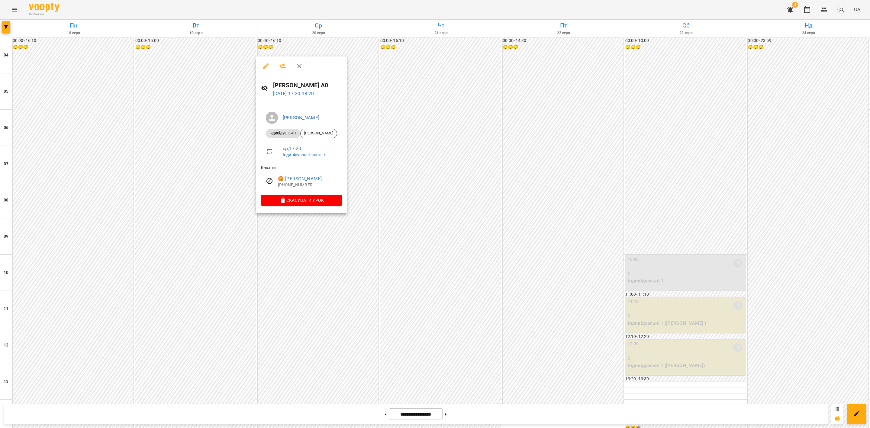
click at [87, 226] on div at bounding box center [435, 214] width 870 height 428
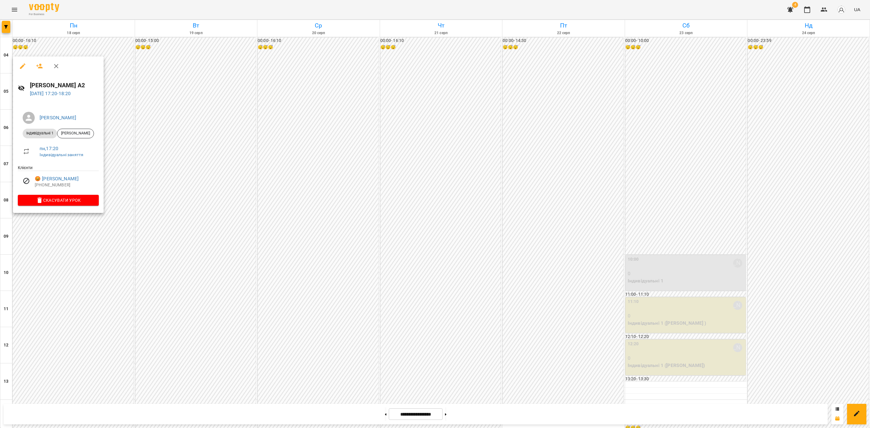
click at [210, 171] on div at bounding box center [435, 214] width 870 height 428
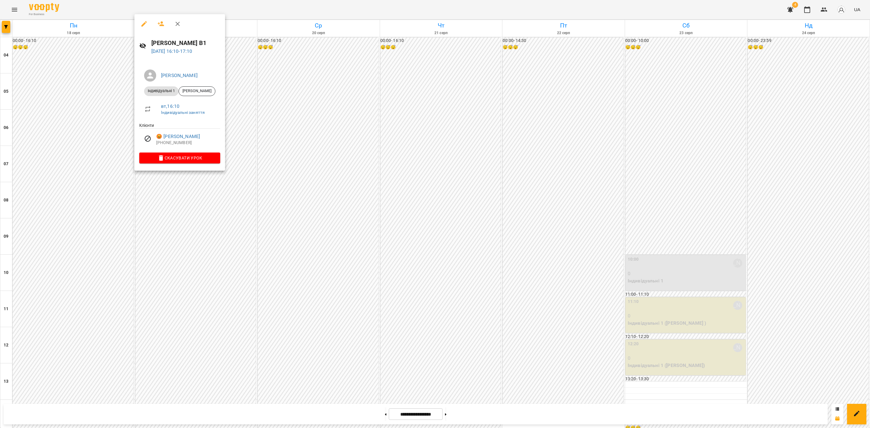
click at [631, 310] on div at bounding box center [435, 214] width 870 height 428
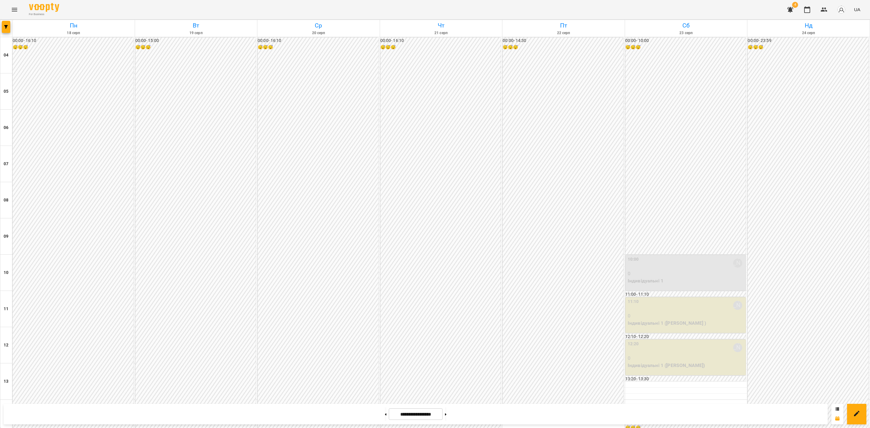
scroll to position [279, 0]
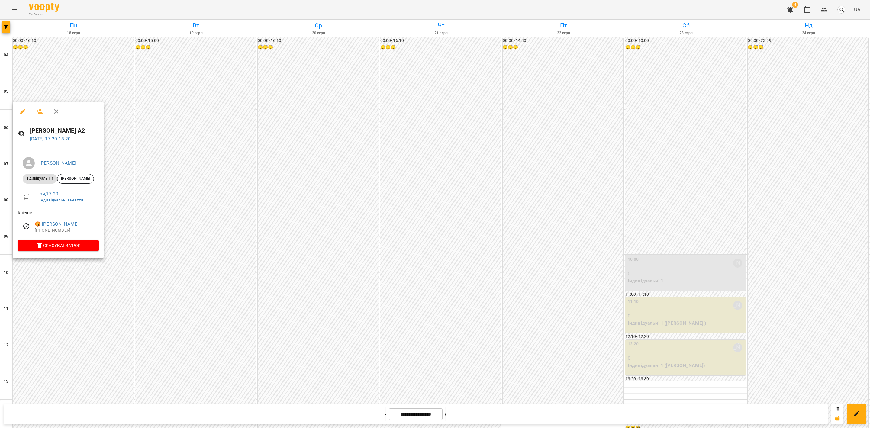
click at [117, 218] on div at bounding box center [435, 214] width 870 height 428
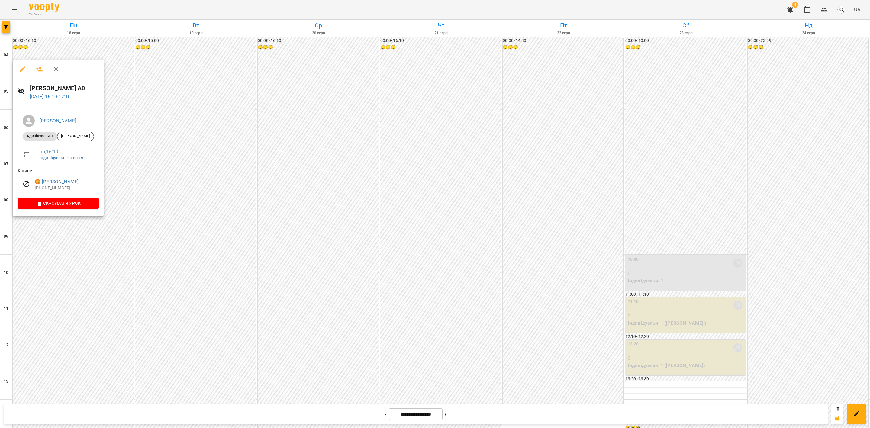
click at [189, 221] on div at bounding box center [435, 214] width 870 height 428
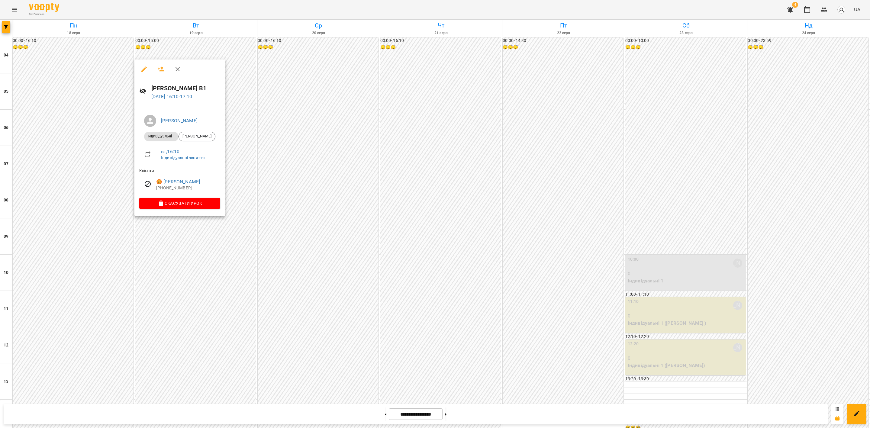
click at [311, 261] on div at bounding box center [435, 214] width 870 height 428
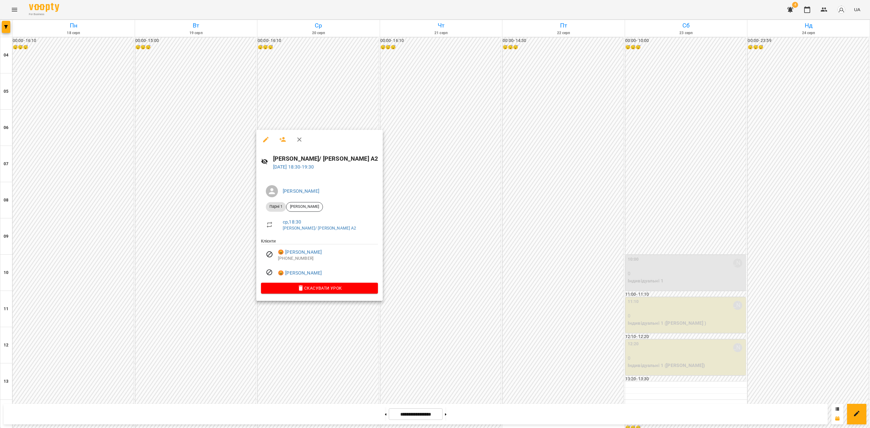
click at [585, 301] on div at bounding box center [435, 214] width 870 height 428
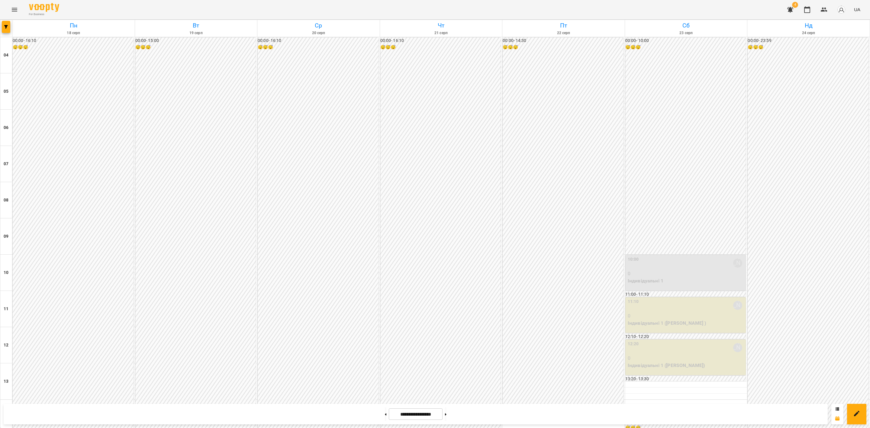
scroll to position [234, 0]
click at [808, 10] on icon "button" at bounding box center [807, 9] width 7 height 7
click at [823, 12] on icon "button" at bounding box center [824, 9] width 7 height 7
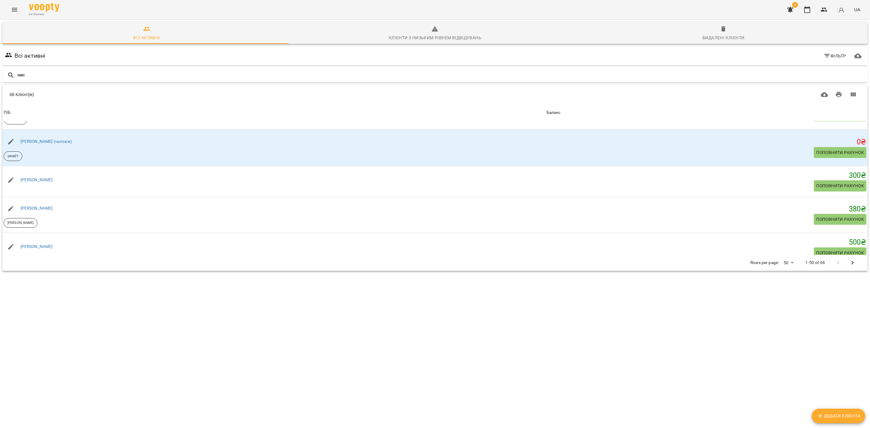
scroll to position [227, 0]
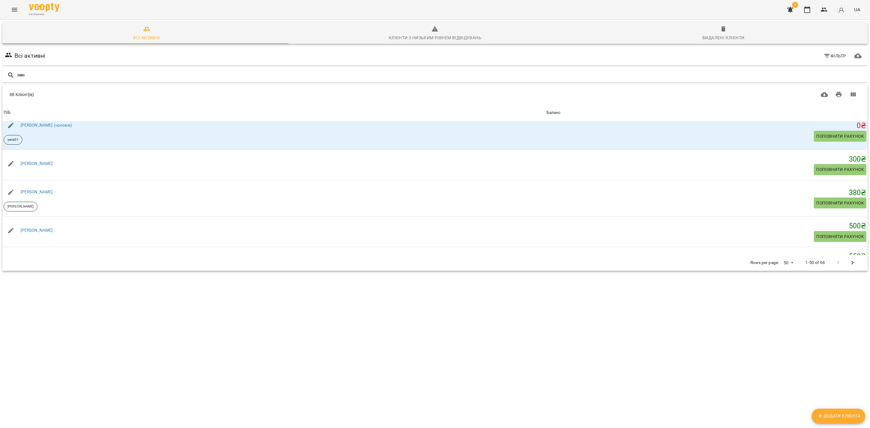
click at [725, 32] on span "Видалені клієнти" at bounding box center [723, 33] width 281 height 16
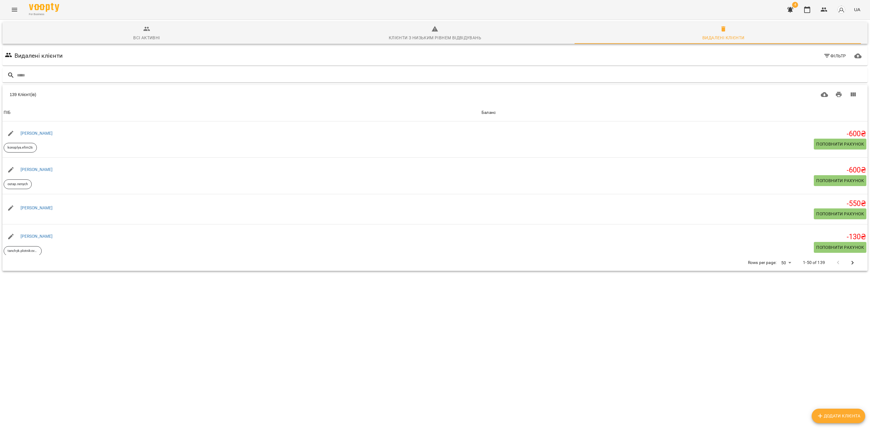
click at [148, 33] on span "Всі активні" at bounding box center [146, 33] width 281 height 16
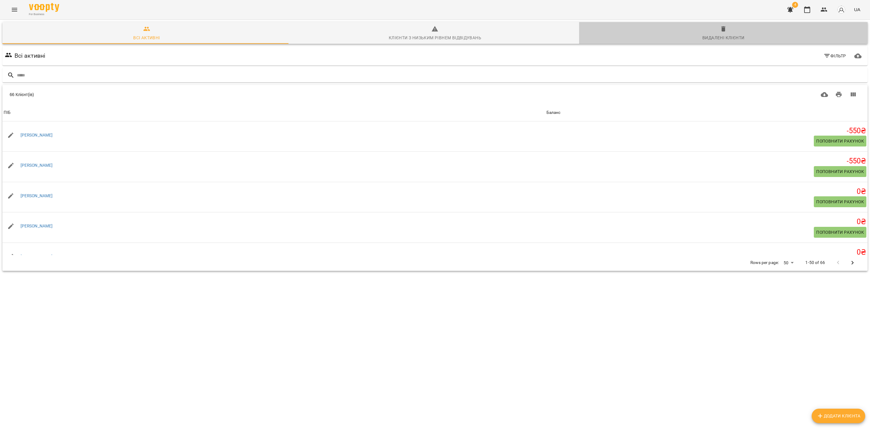
click at [723, 31] on span "Видалені клієнти" at bounding box center [723, 33] width 281 height 16
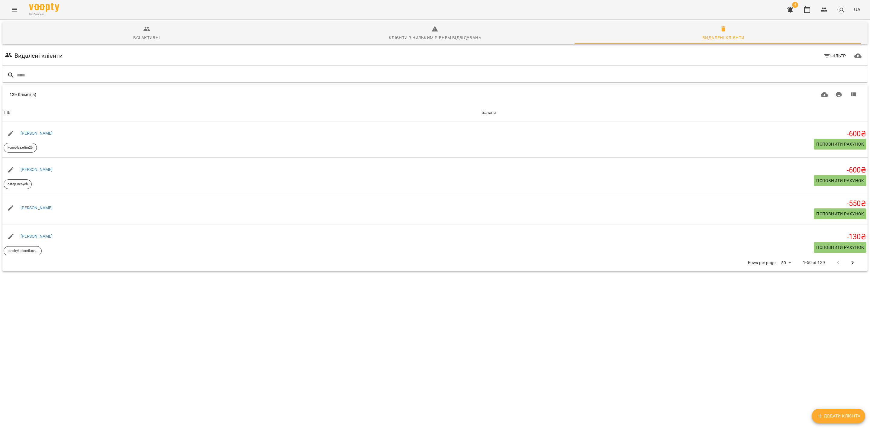
click at [133, 34] on span "Всі активні" at bounding box center [146, 33] width 281 height 16
